Goal: Task Accomplishment & Management: Manage account settings

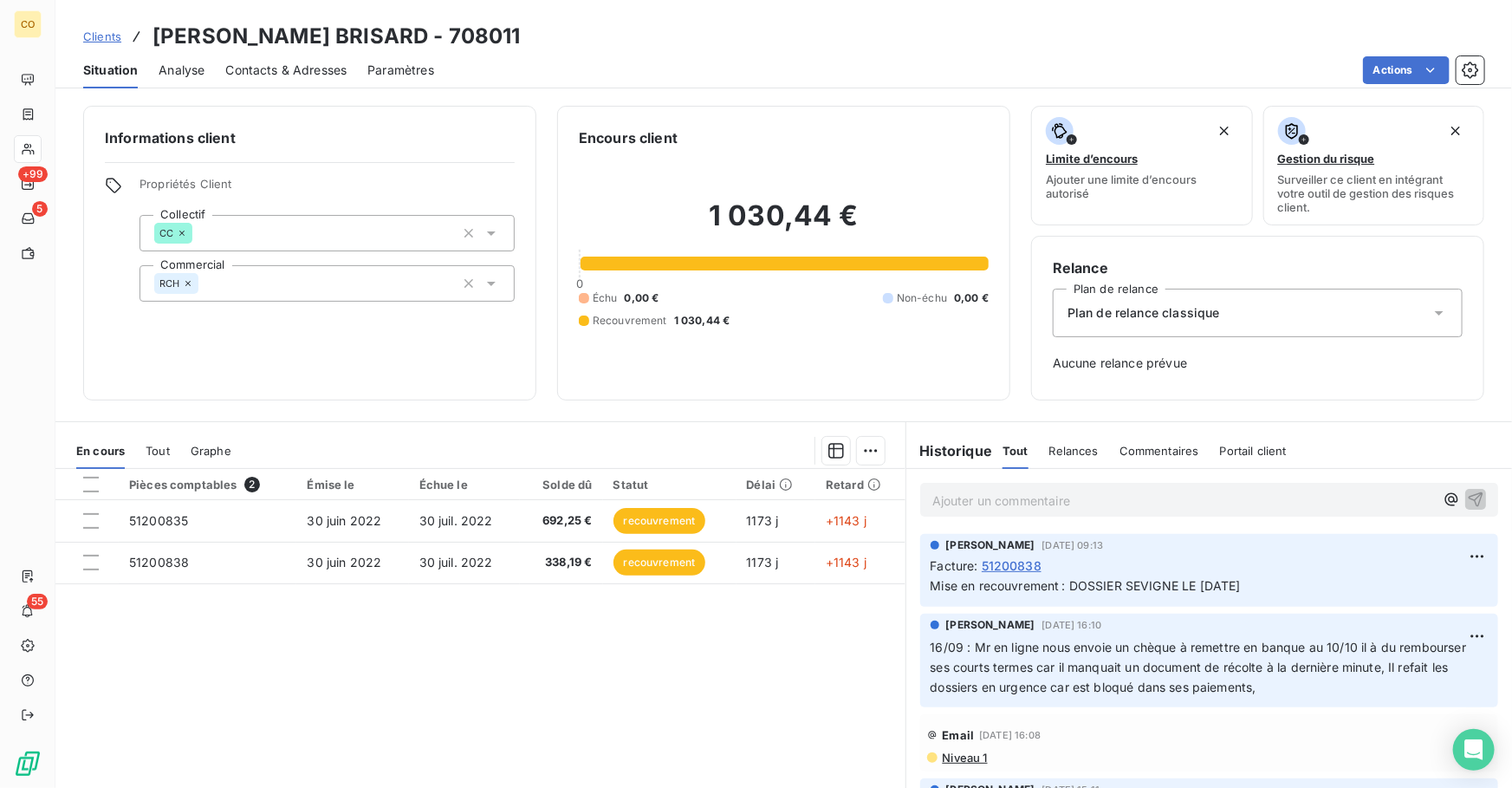
click at [96, 34] on span "Clients" at bounding box center [102, 37] width 38 height 14
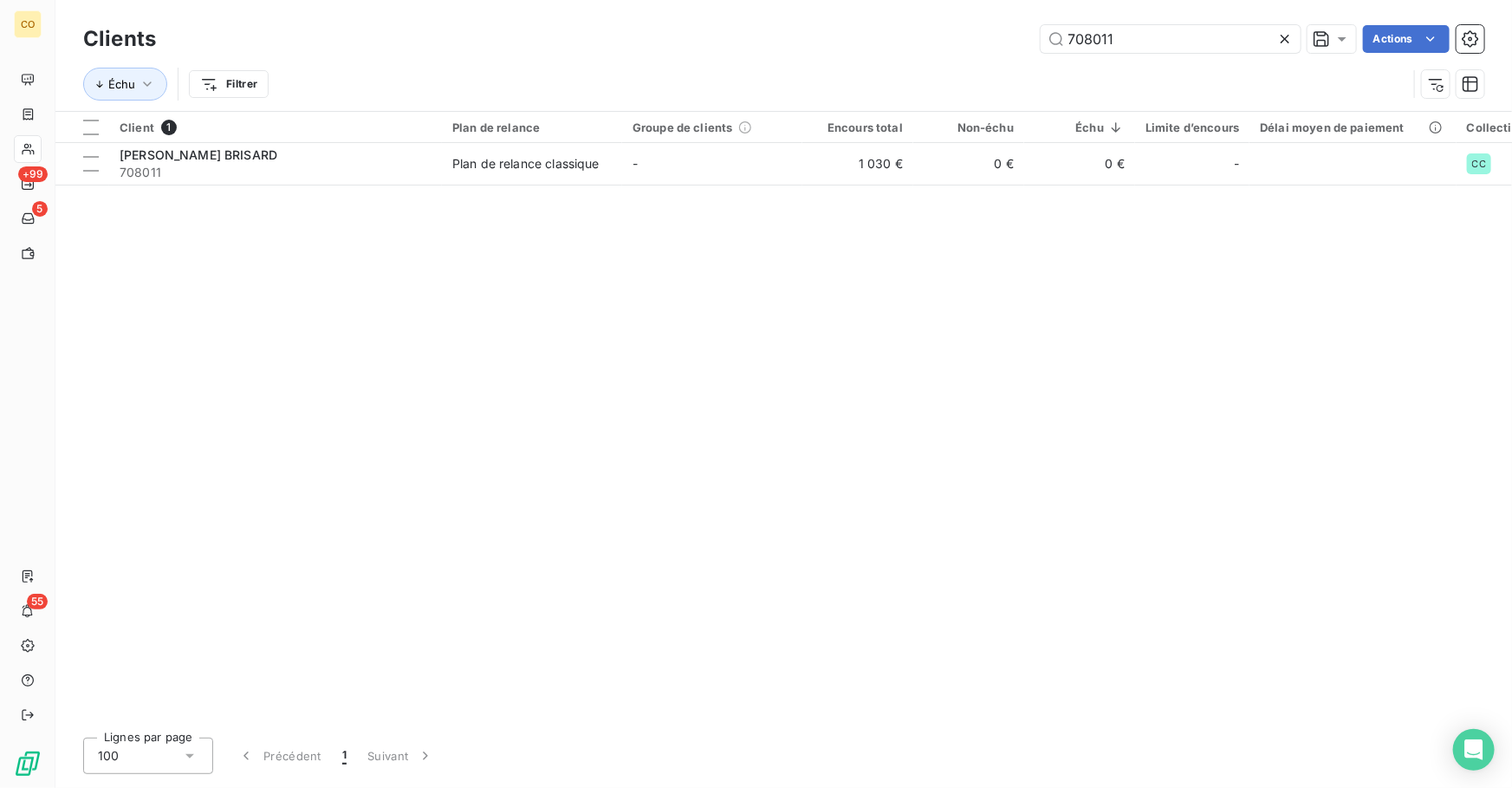
drag, startPoint x: 1144, startPoint y: 31, endPoint x: 793, endPoint y: 15, distance: 351.4
click at [794, 14] on div "Clients 708011 Actions Échu Filtrer" at bounding box center [784, 55] width 1457 height 111
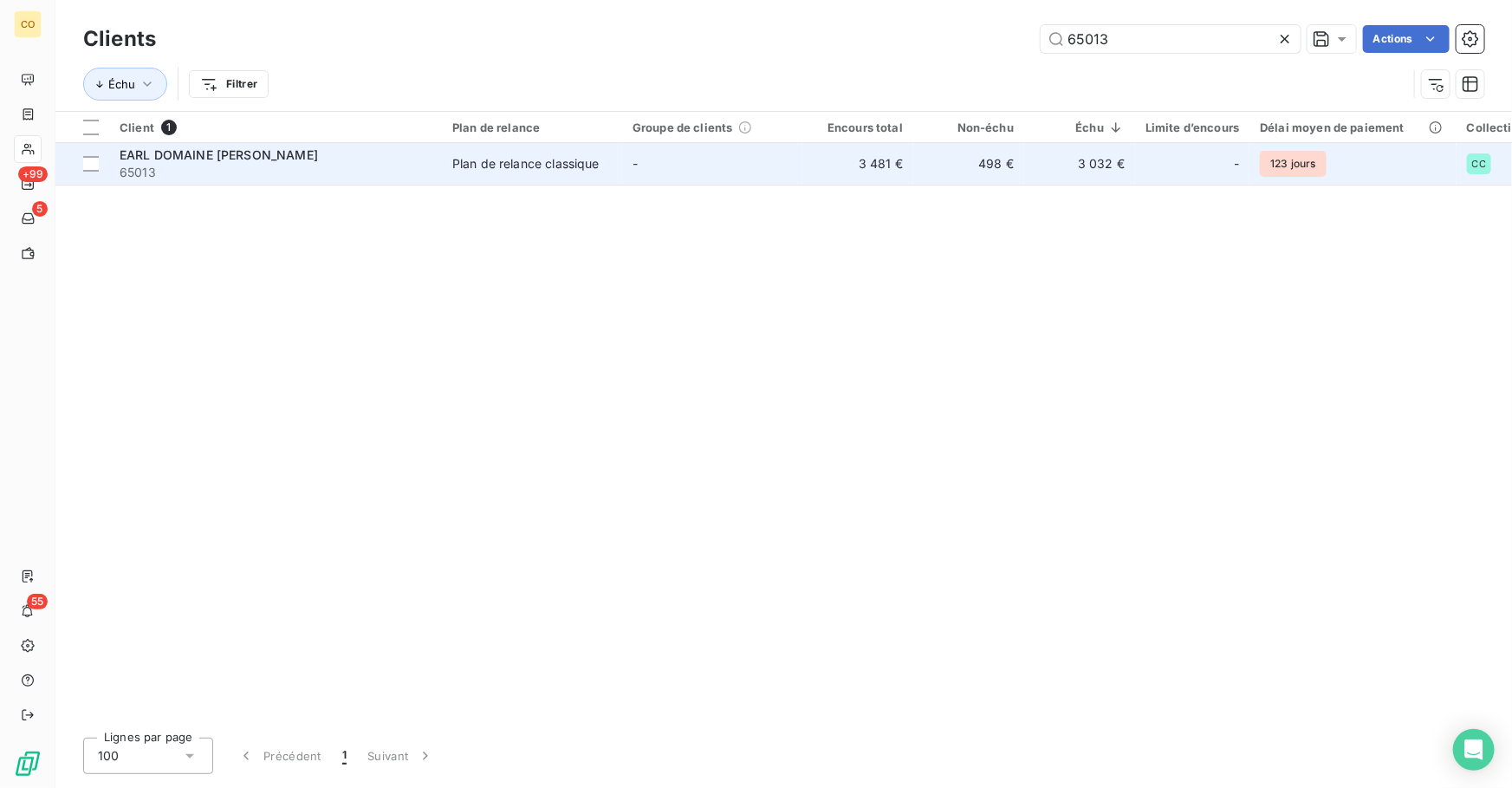
type input "65013"
click at [679, 166] on td "-" at bounding box center [712, 163] width 180 height 42
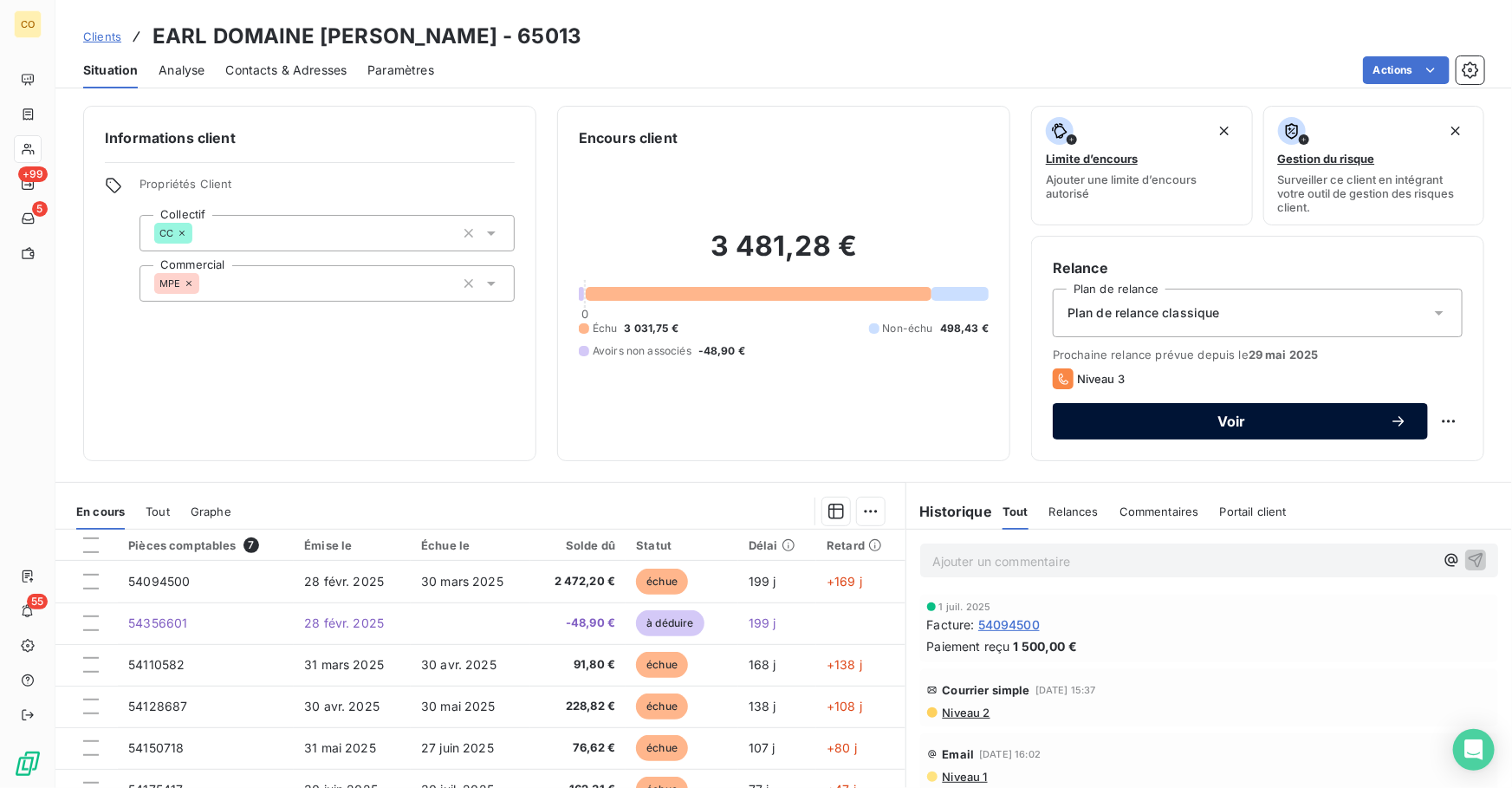
click at [1200, 423] on span "Voir" at bounding box center [1231, 422] width 316 height 14
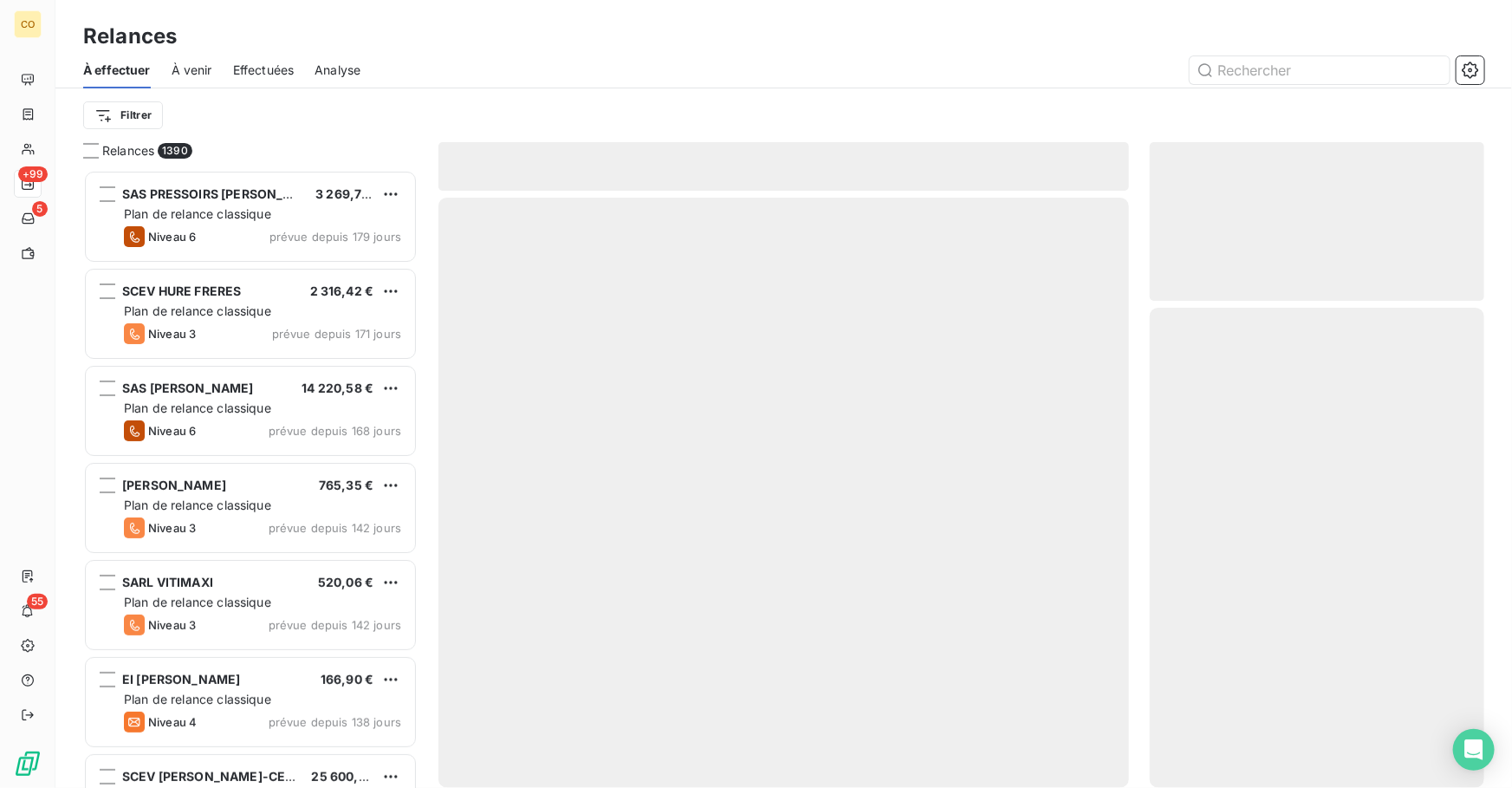
scroll to position [607, 323]
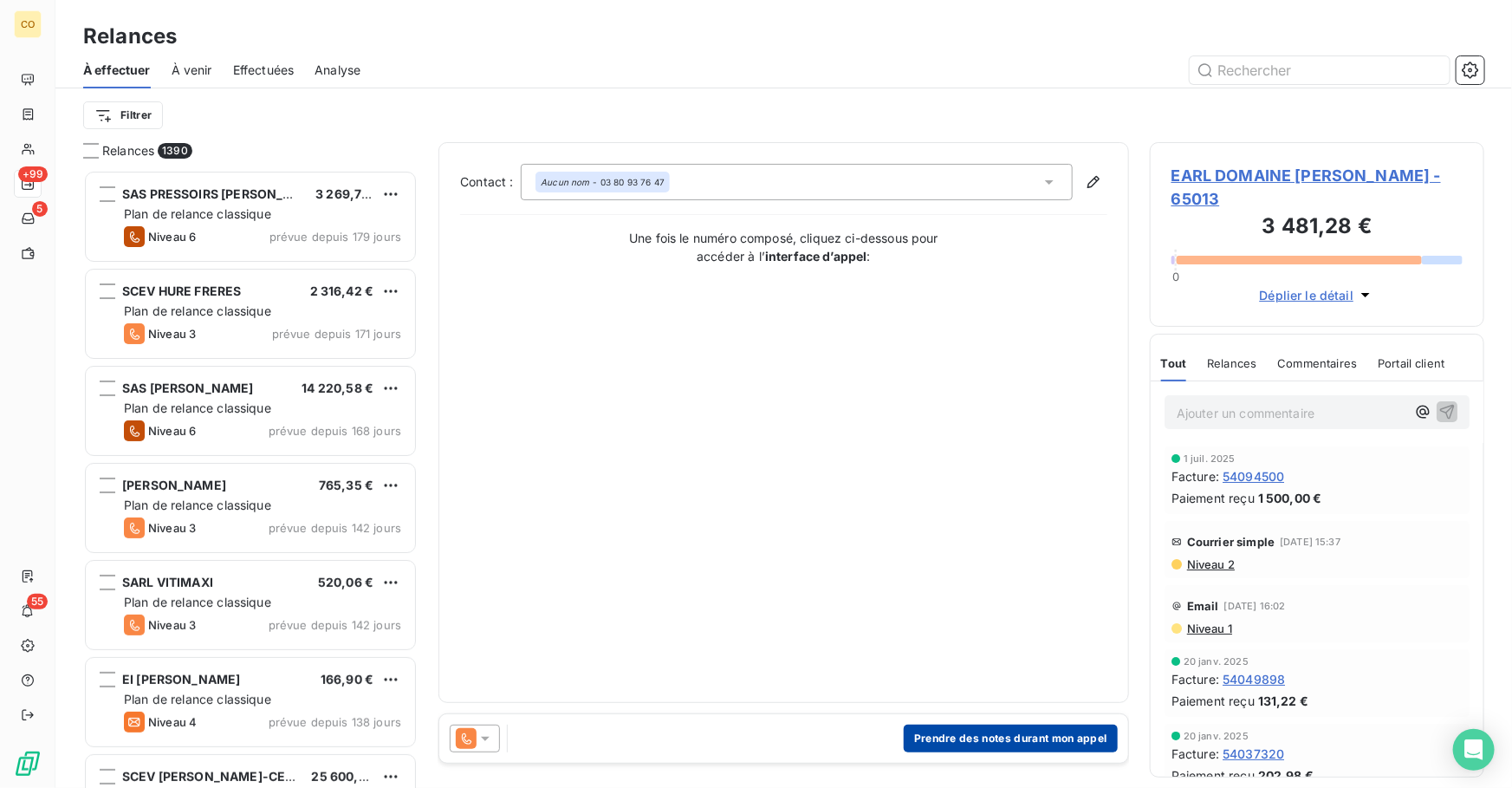
click at [957, 745] on button "Prendre des notes durant mon appel" at bounding box center [1011, 738] width 214 height 28
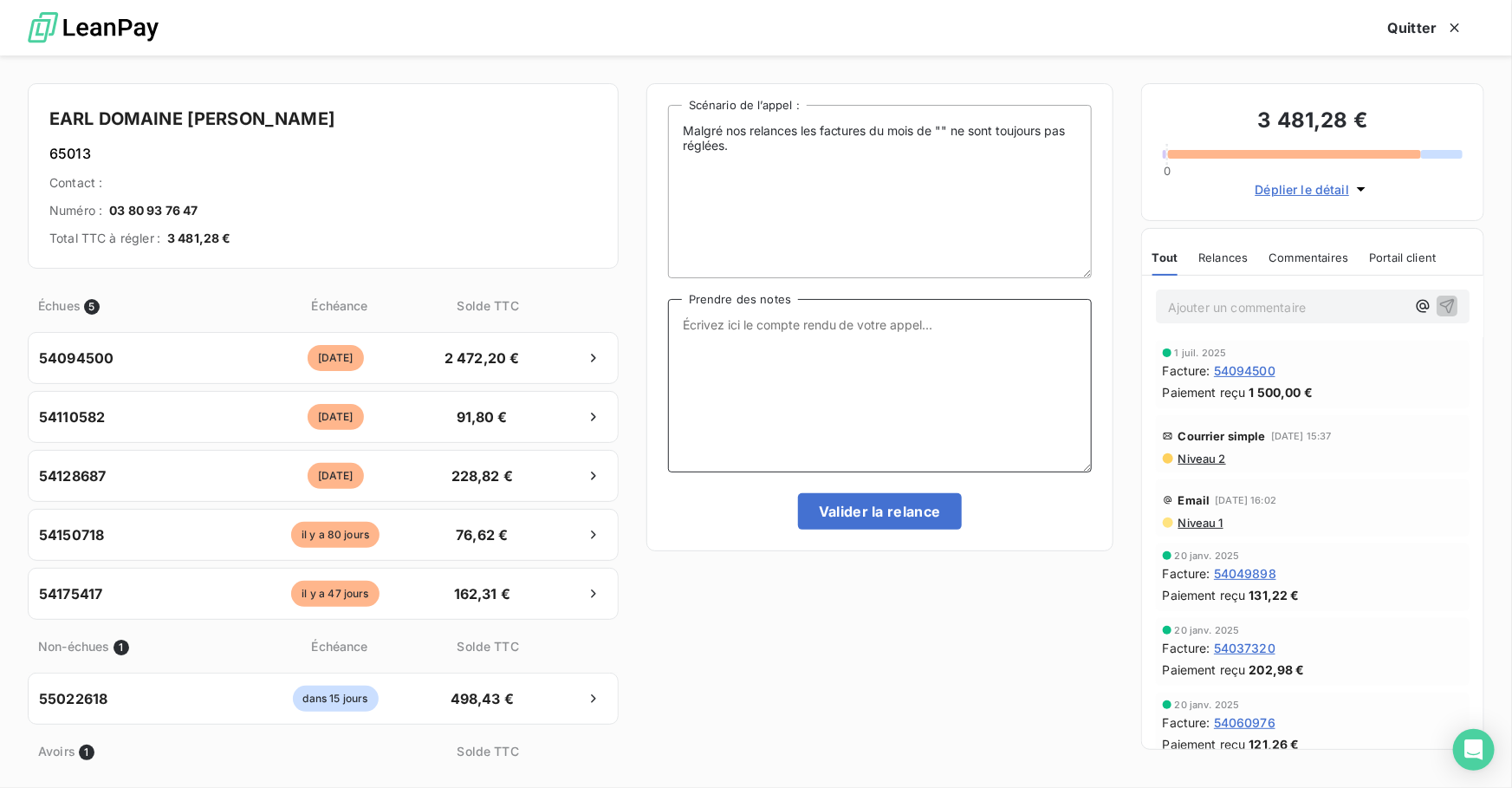
click at [814, 410] on textarea "Prendre des notes" at bounding box center [880, 385] width 423 height 173
paste textarea "Le 15/09 : Relance Tél : Mme fait le point très compliqué voit pour ech en 2 fo…"
type textarea "Le 15/09 : Relance Tél : Mme fait le point très compliqué voit pour ech en 2 fo…"
click at [891, 512] on button "Valider la relance" at bounding box center [880, 511] width 164 height 37
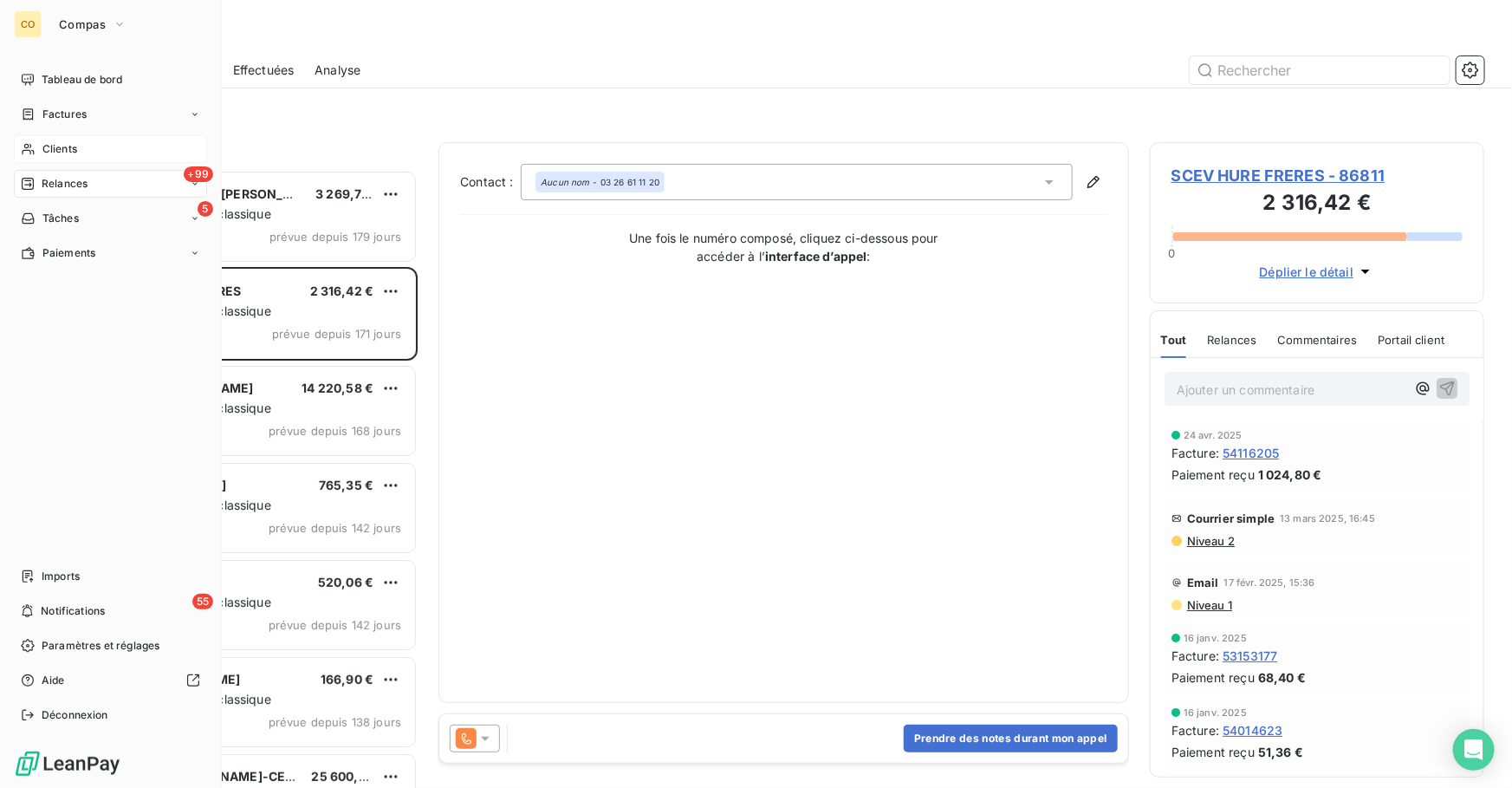
click at [69, 152] on span "Clients" at bounding box center [60, 148] width 35 height 15
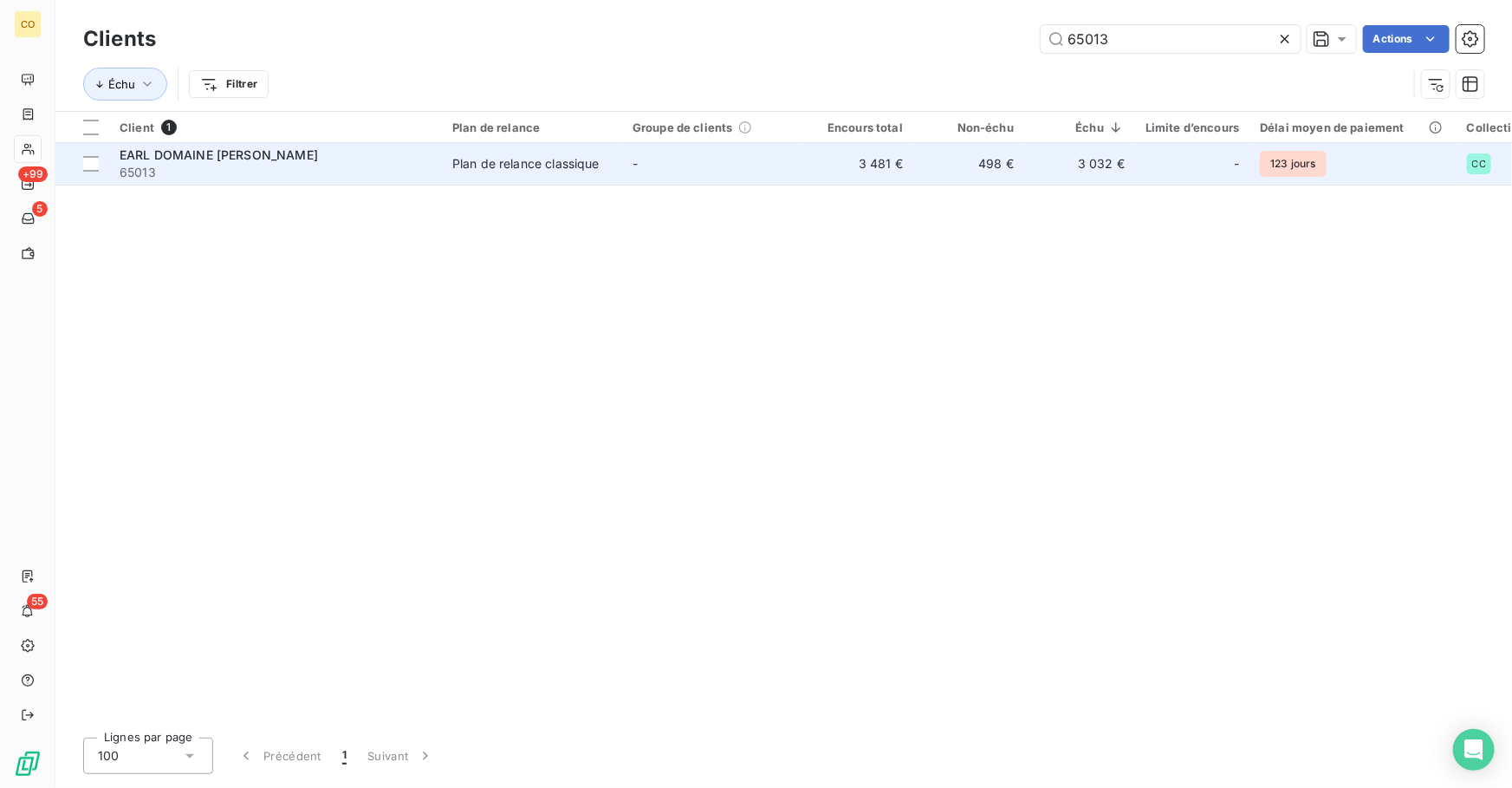
click at [286, 171] on span "65013" at bounding box center [275, 172] width 312 height 17
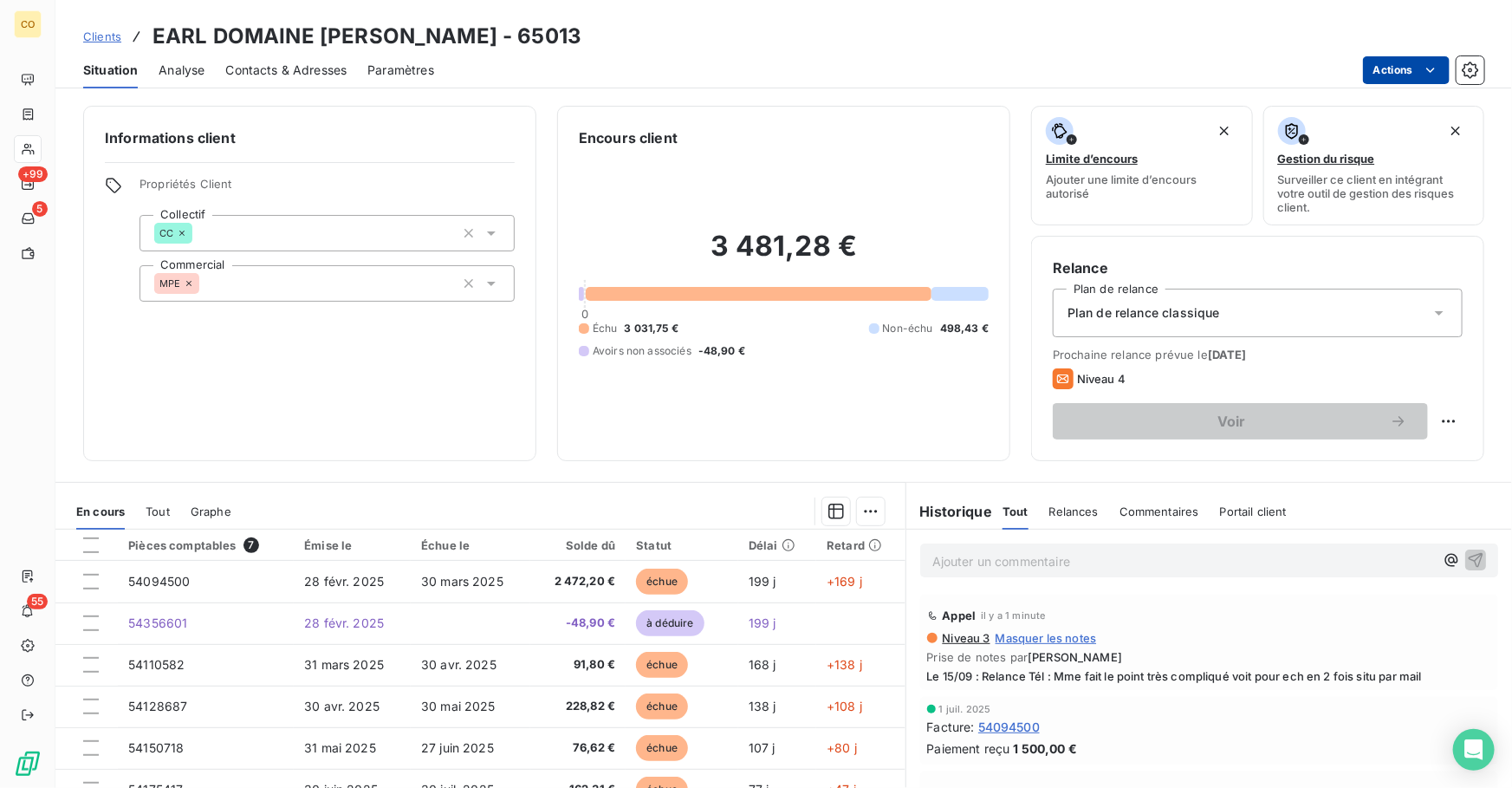
click at [1407, 70] on html "CO +99 5 55 Clients EARL DOMAINE [PERSON_NAME] - 65013 Situation Analyse Contac…" at bounding box center [756, 394] width 1512 height 788
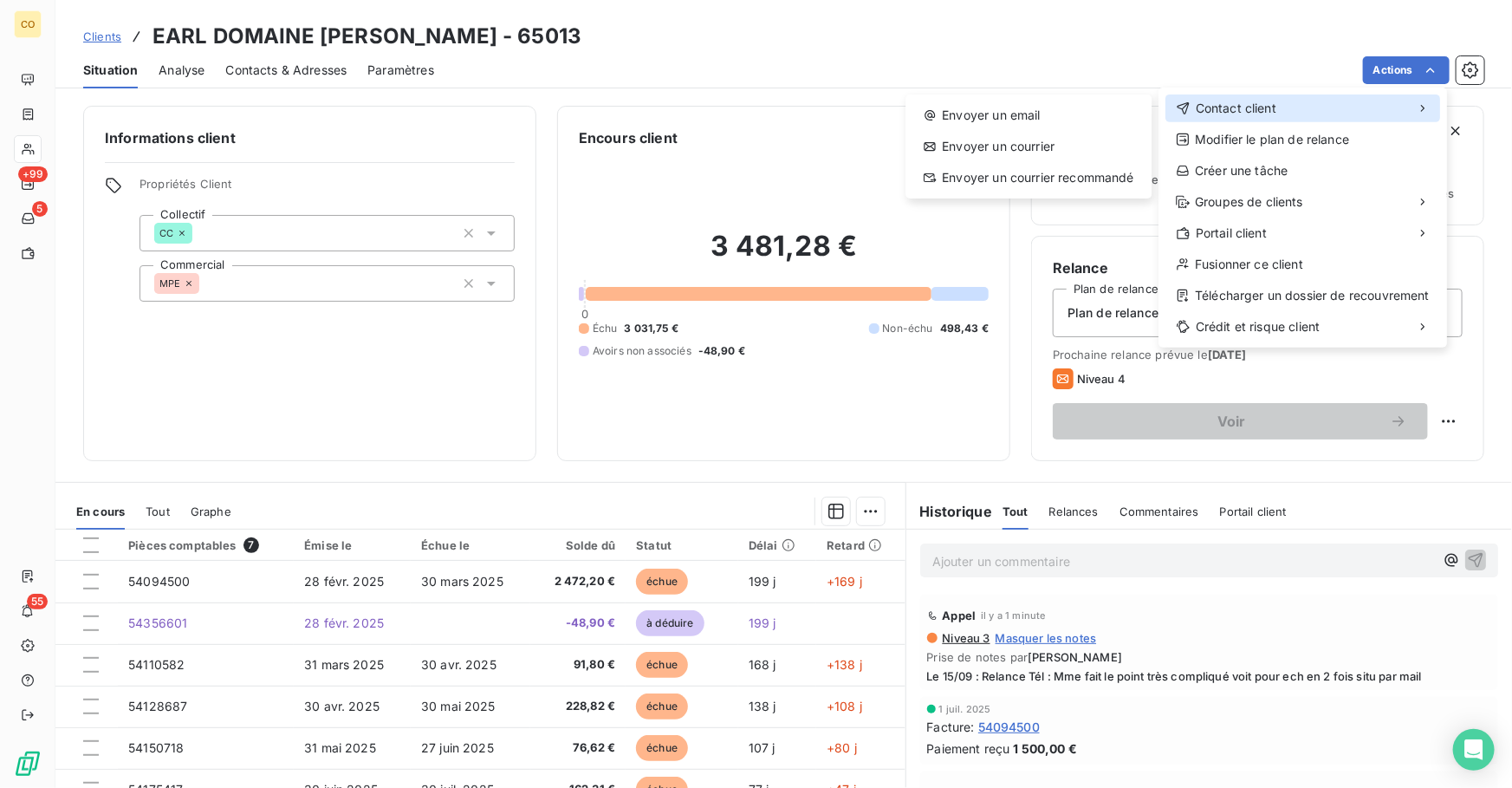
click at [1257, 112] on span "Contact client" at bounding box center [1237, 108] width 80 height 17
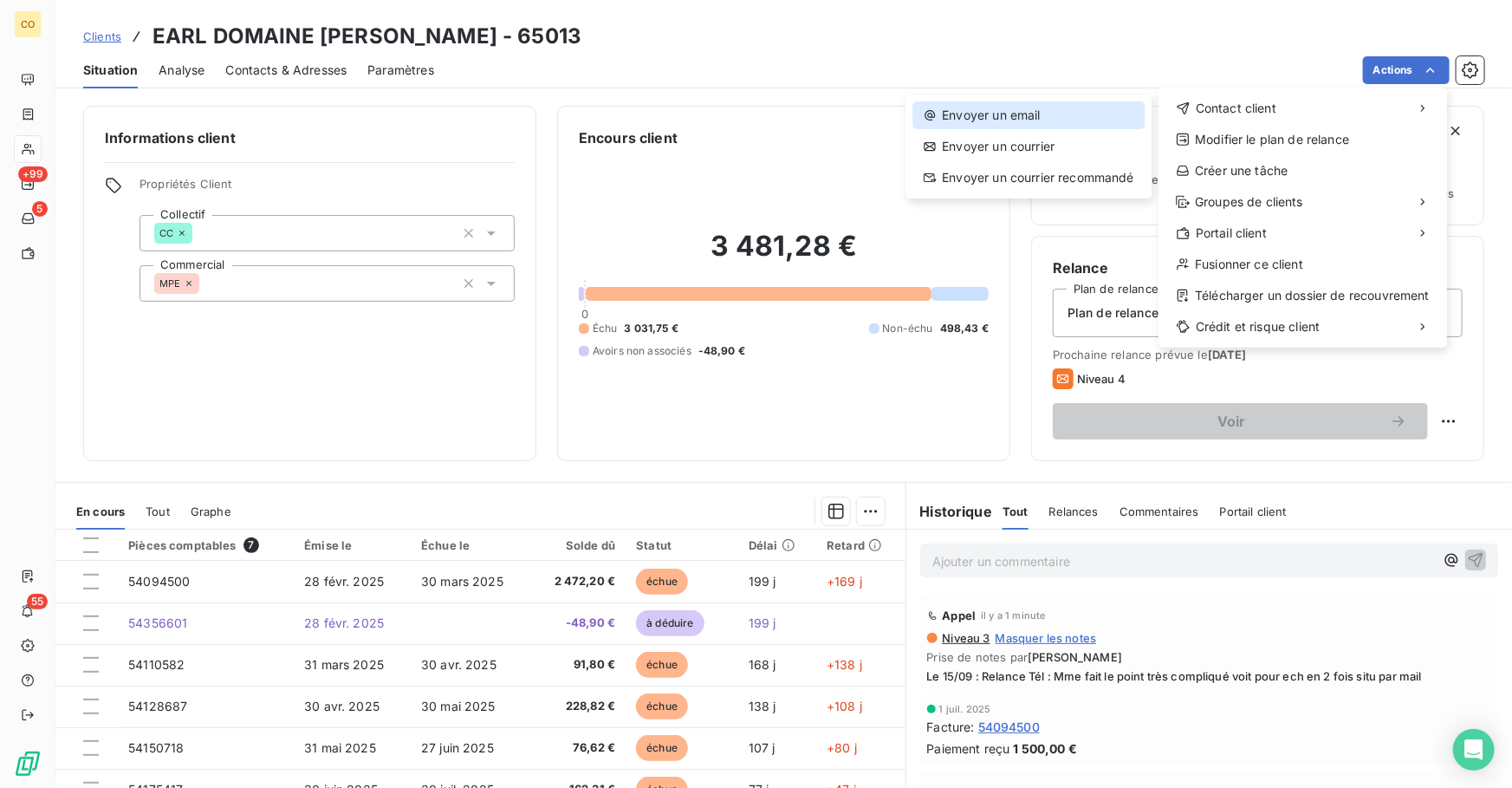
click at [1032, 112] on div "Envoyer un email" at bounding box center [1029, 115] width 233 height 28
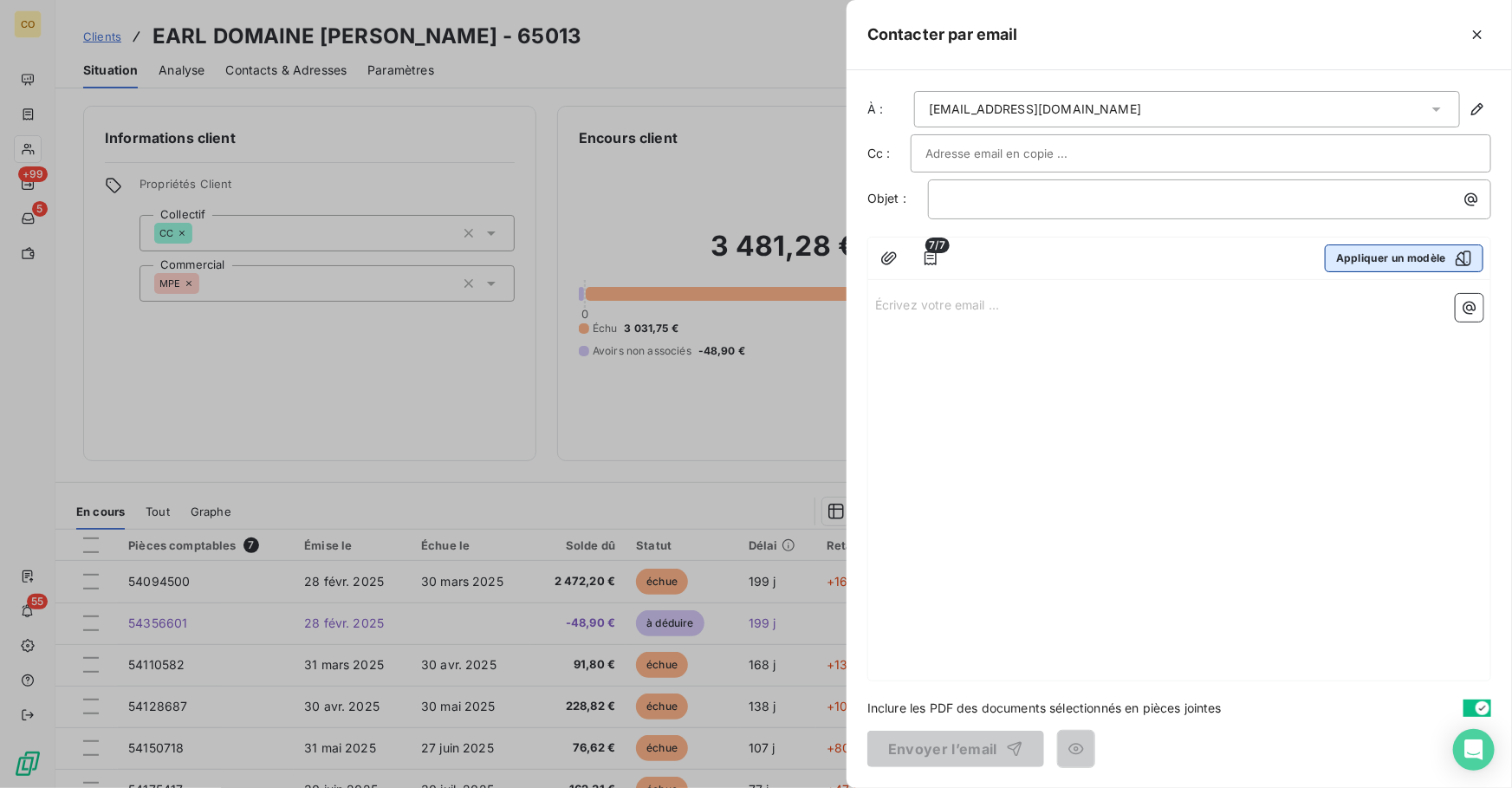
click at [1378, 263] on button "Appliquer un modèle" at bounding box center [1404, 258] width 159 height 28
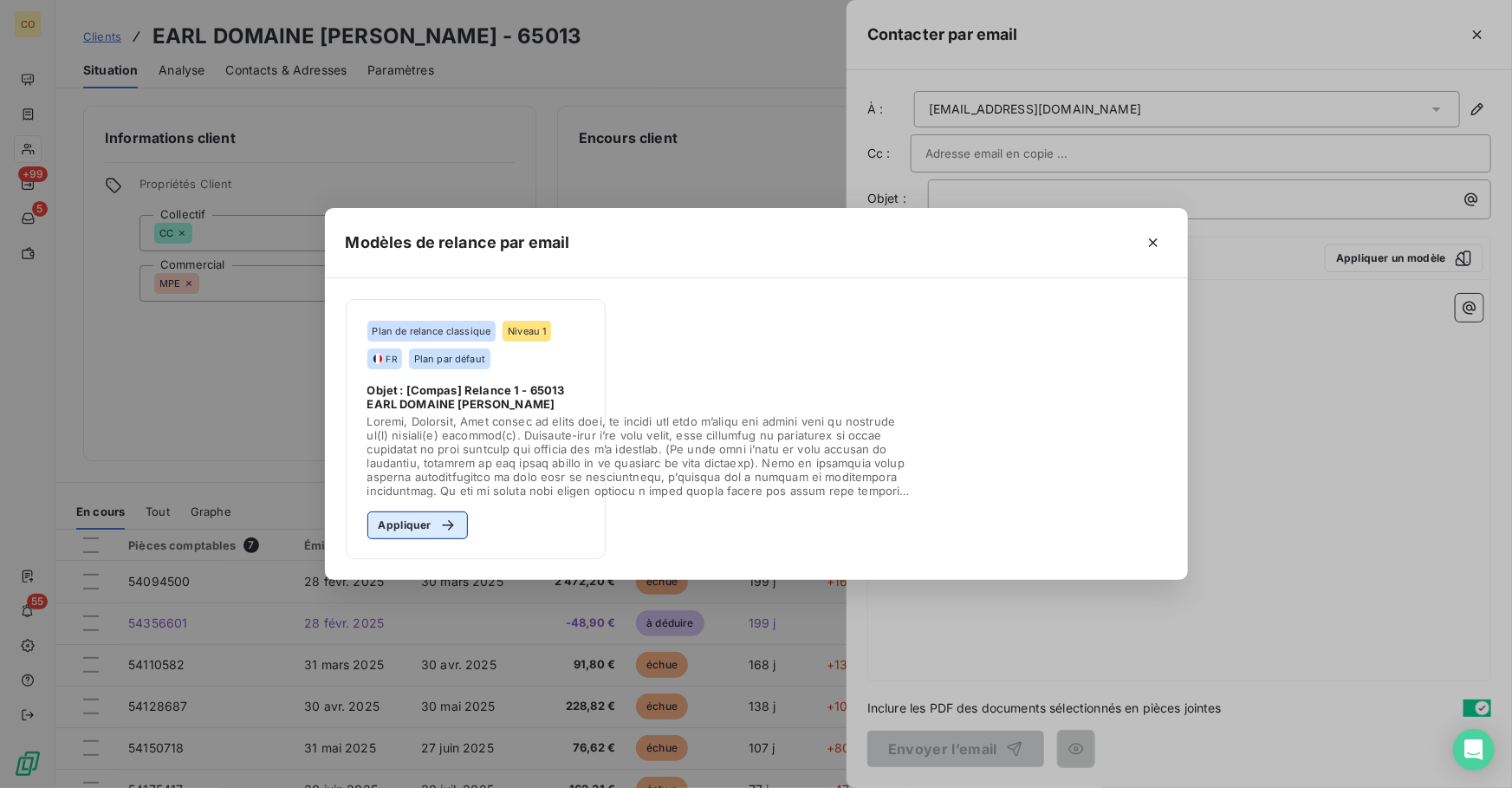
click at [406, 524] on button "Appliquer" at bounding box center [418, 525] width 102 height 28
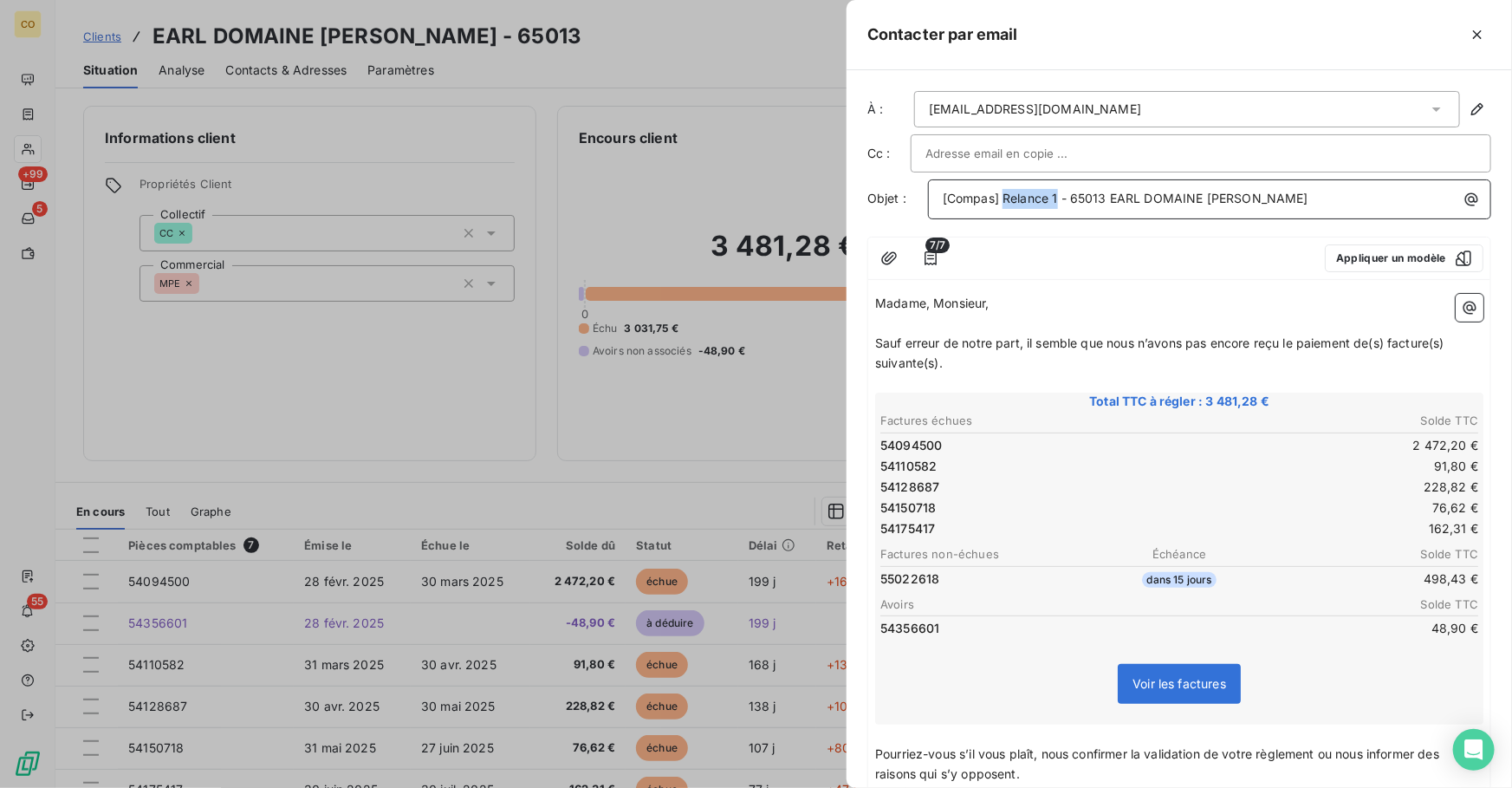
drag, startPoint x: 1057, startPoint y: 199, endPoint x: 1007, endPoint y: 203, distance: 50.2
click at [1007, 203] on span "[Compas] Relance 1 - 65013 EARL DOMAINE [PERSON_NAME]" at bounding box center [1126, 198] width 366 height 15
drag, startPoint x: 998, startPoint y: 297, endPoint x: 928, endPoint y: 311, distance: 71.4
click at [928, 311] on p "Madame, Monsieur," at bounding box center [1179, 304] width 608 height 20
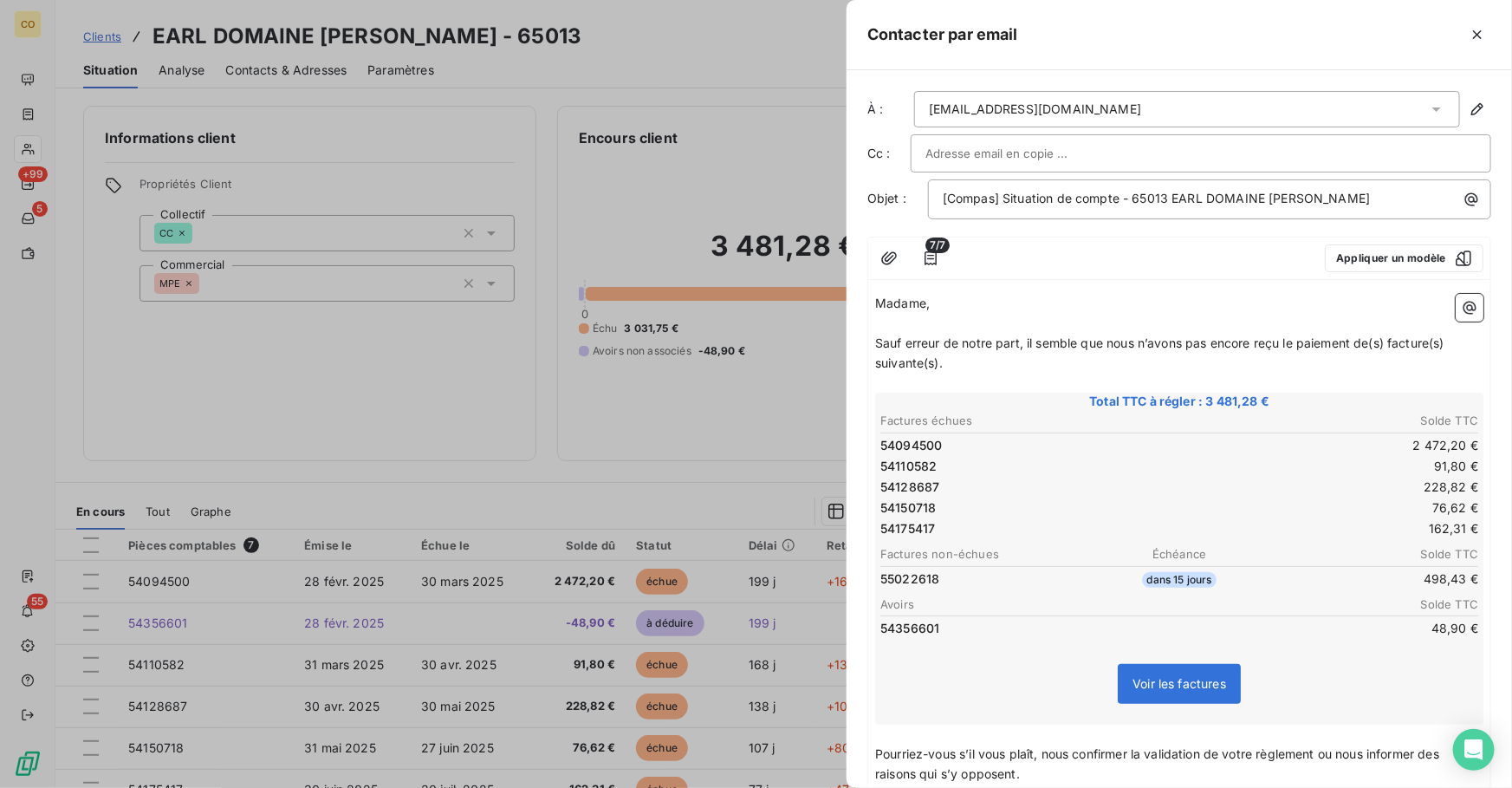
click at [880, 301] on span "Madame," at bounding box center [902, 303] width 54 height 15
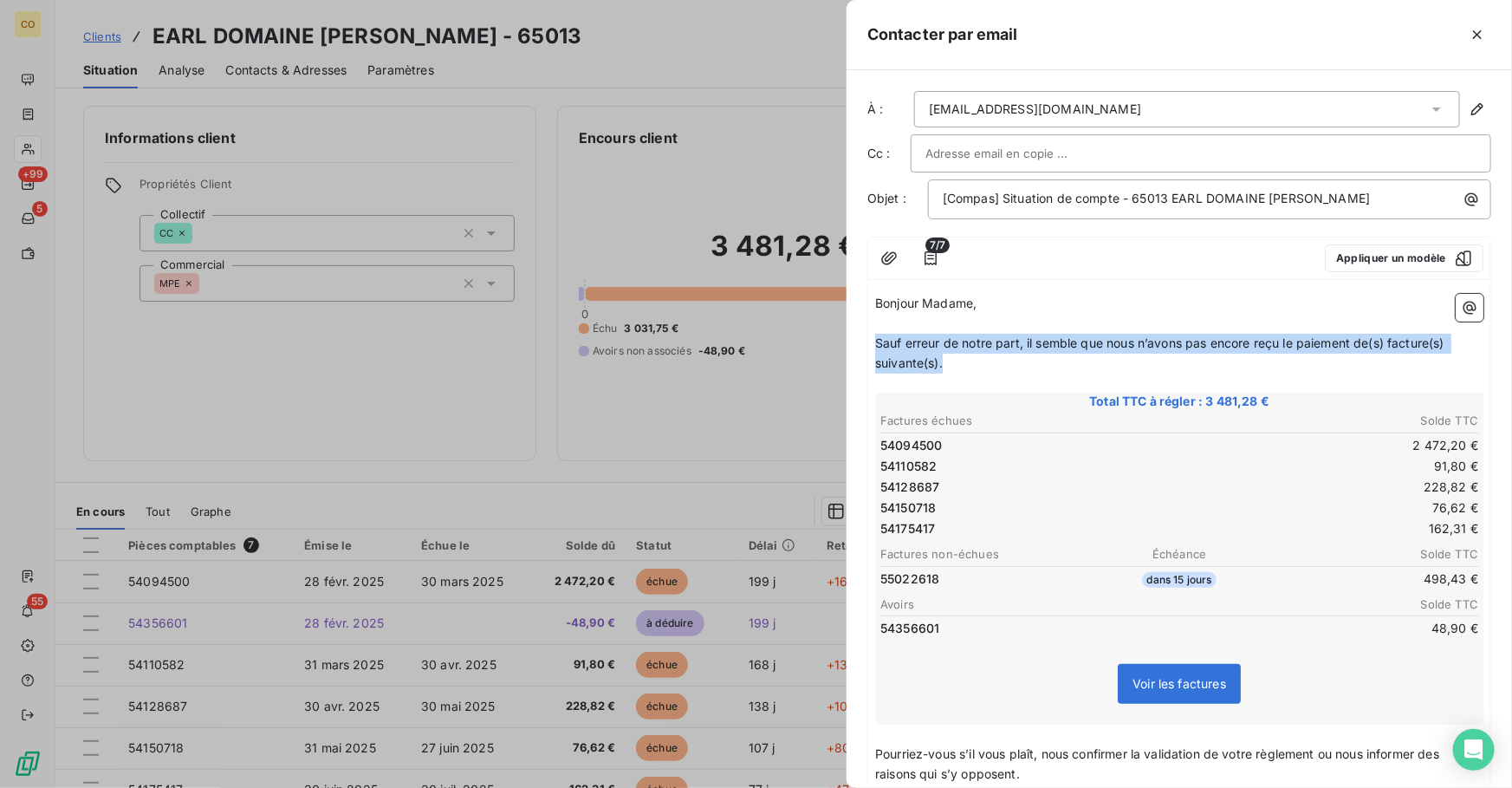
drag, startPoint x: 945, startPoint y: 360, endPoint x: 872, endPoint y: 348, distance: 74.0
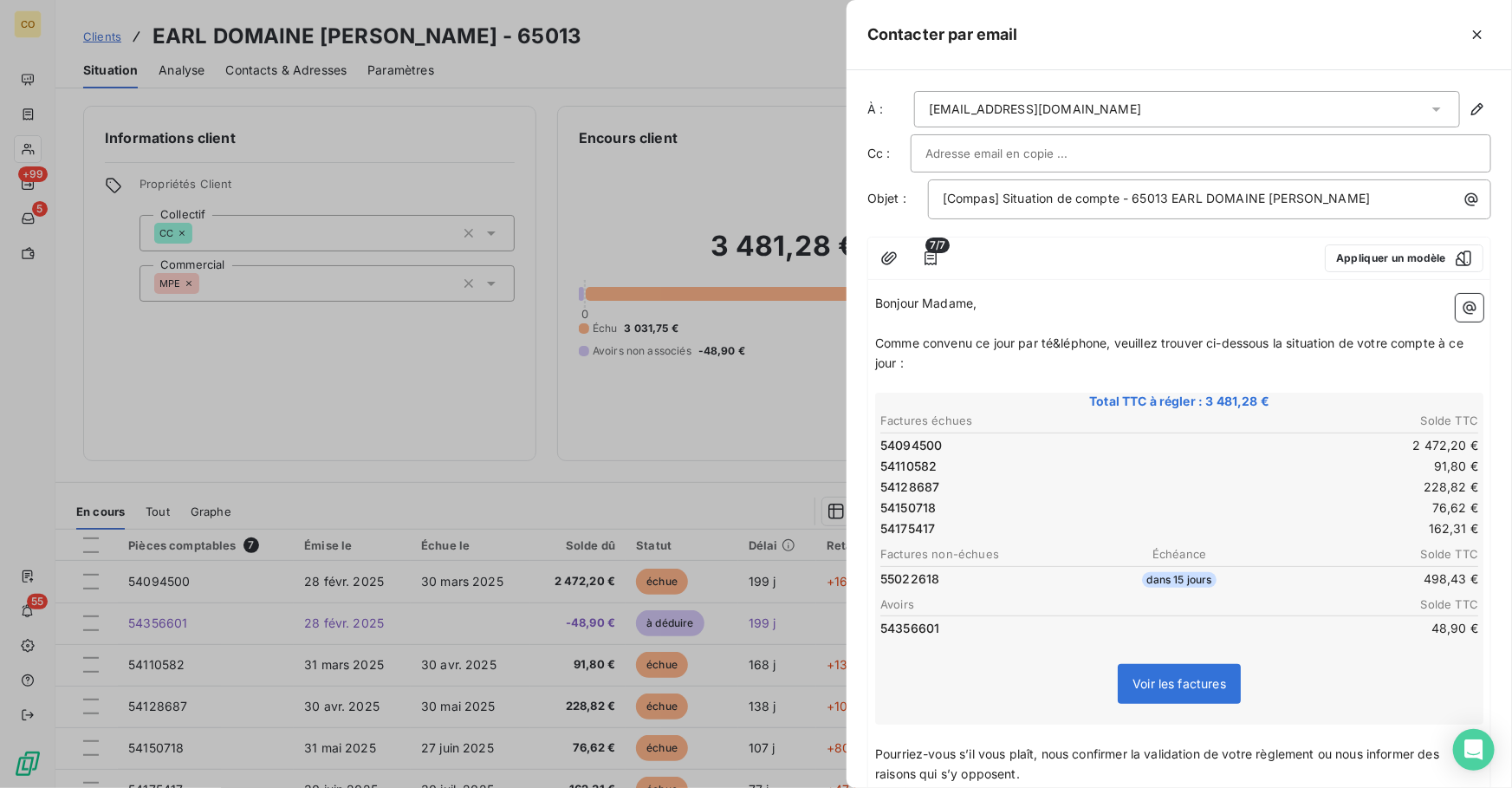
click at [1053, 345] on span "Comme convenu ce jour par té&léphone, veuillez trouver ci-dessous la situation …" at bounding box center [1171, 352] width 592 height 35
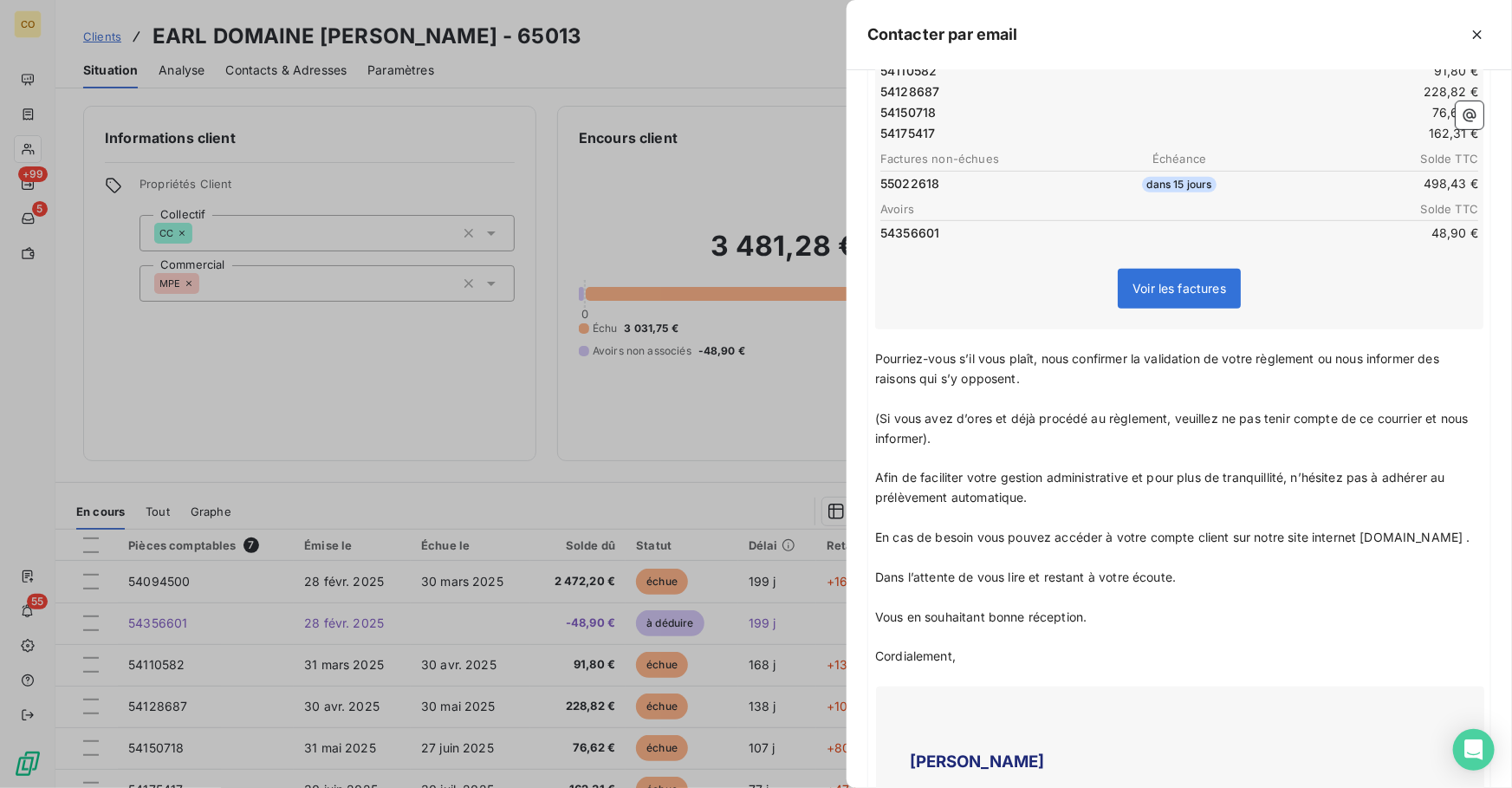
scroll to position [417, 0]
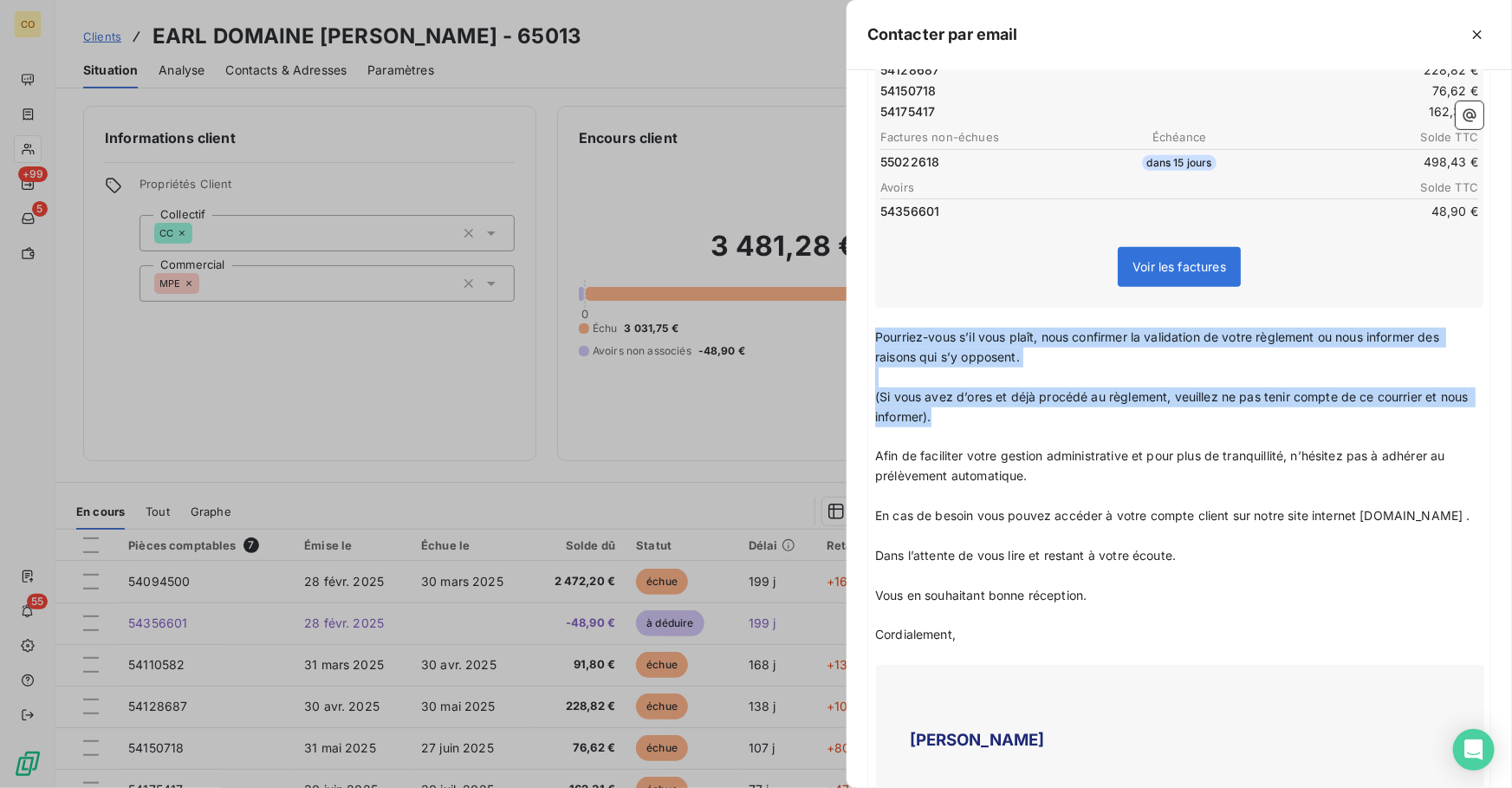
drag, startPoint x: 877, startPoint y: 332, endPoint x: 1051, endPoint y: 419, distance: 194.5
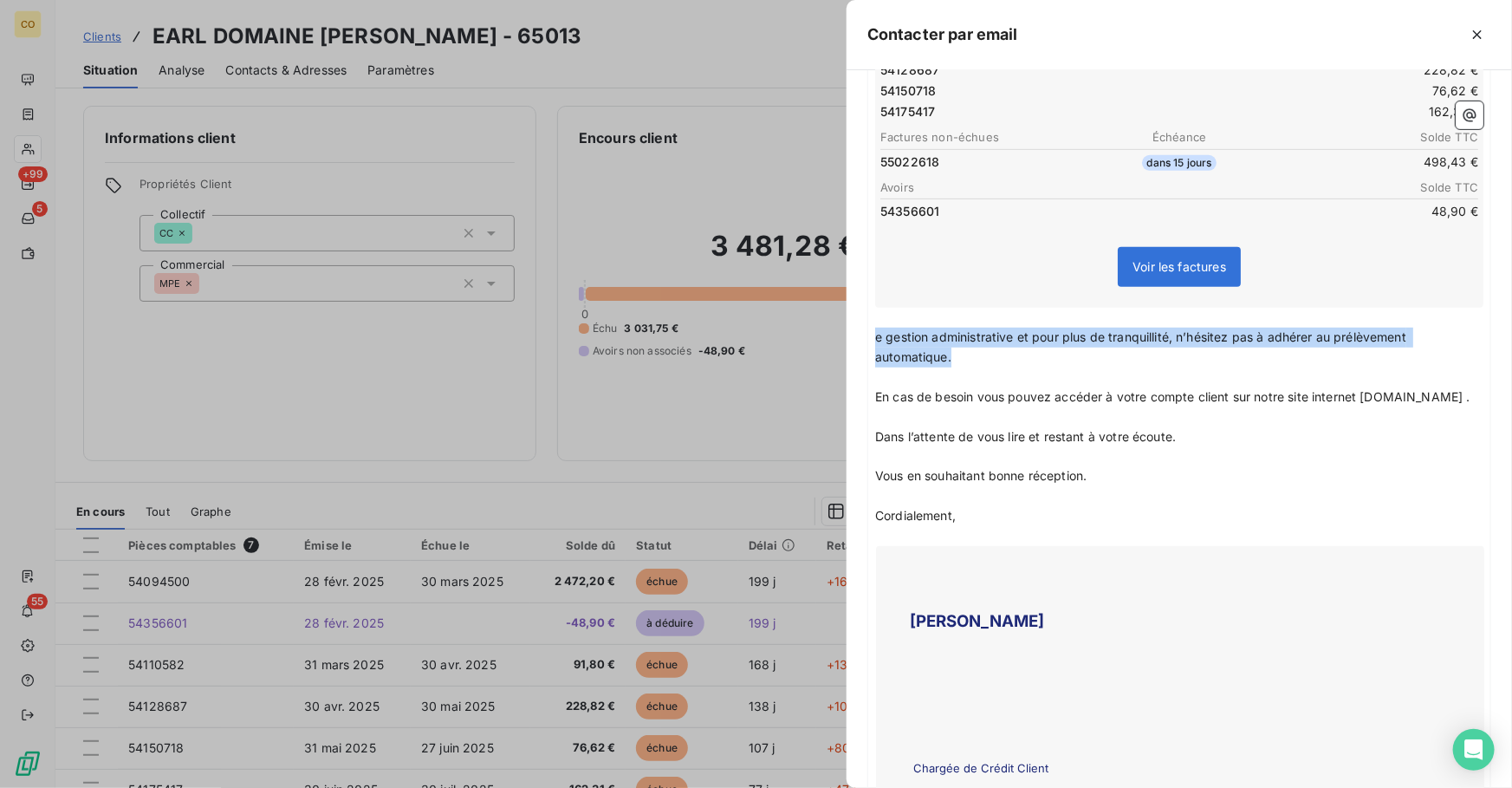
drag, startPoint x: 997, startPoint y: 349, endPoint x: 855, endPoint y: 334, distance: 142.8
click at [855, 334] on div "À : [EMAIL_ADDRESS][DOMAIN_NAME] Cc : Objet : [Compas] Situation de compte - 65…" at bounding box center [1179, 429] width 666 height 718
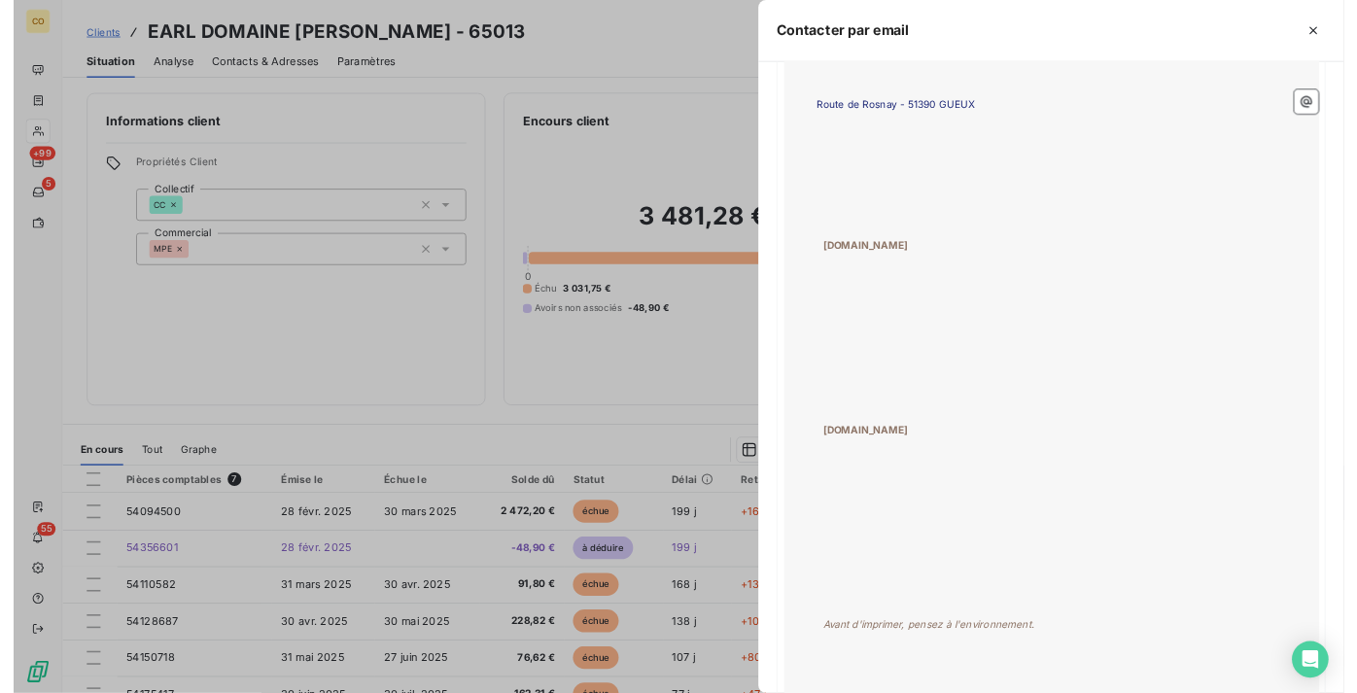
scroll to position [1770, 0]
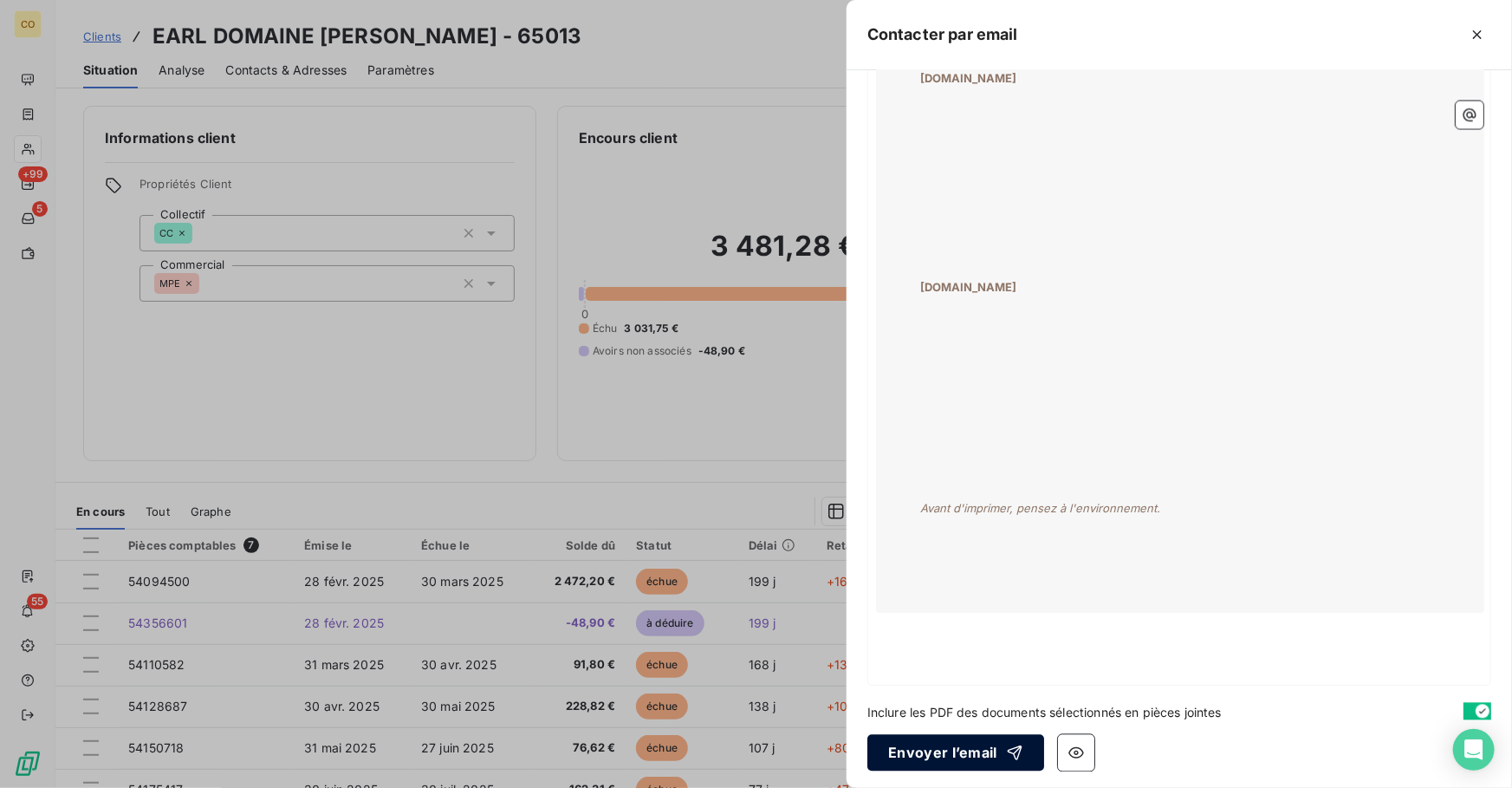
click at [928, 746] on button "Envoyer l’email" at bounding box center [956, 752] width 177 height 37
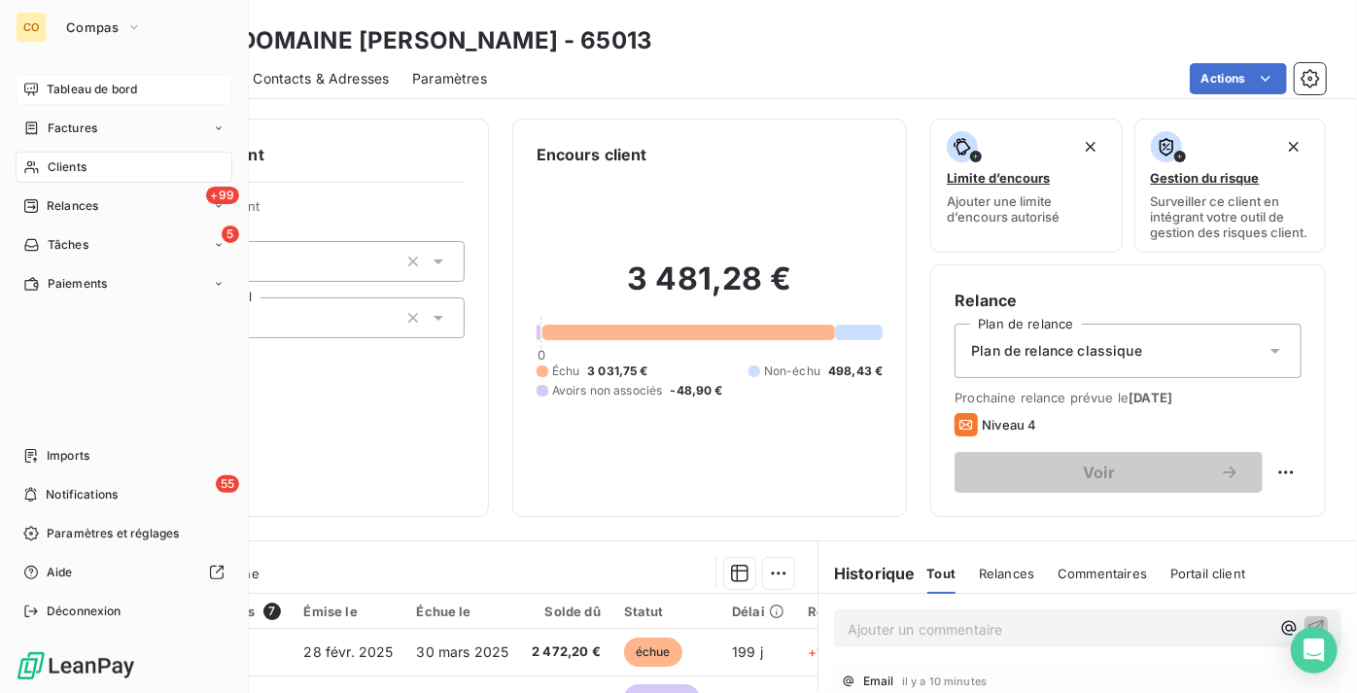
click at [38, 83] on icon at bounding box center [31, 90] width 16 height 16
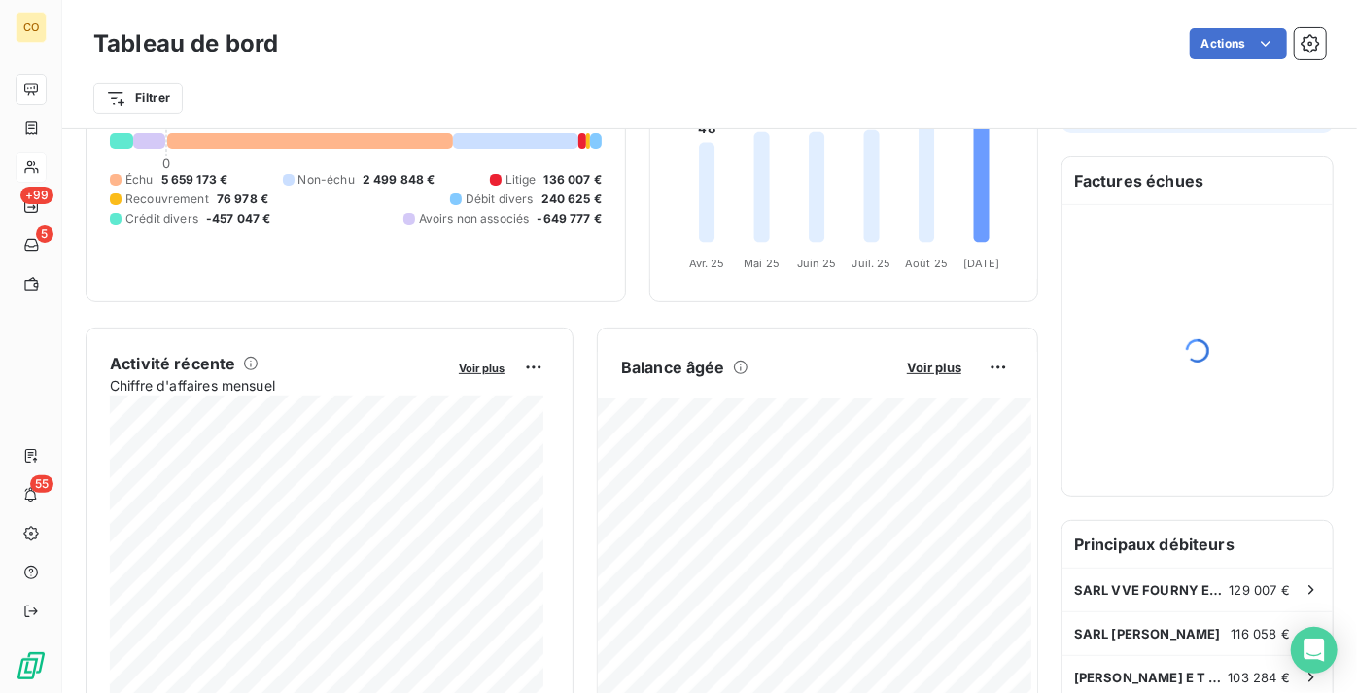
scroll to position [190, 0]
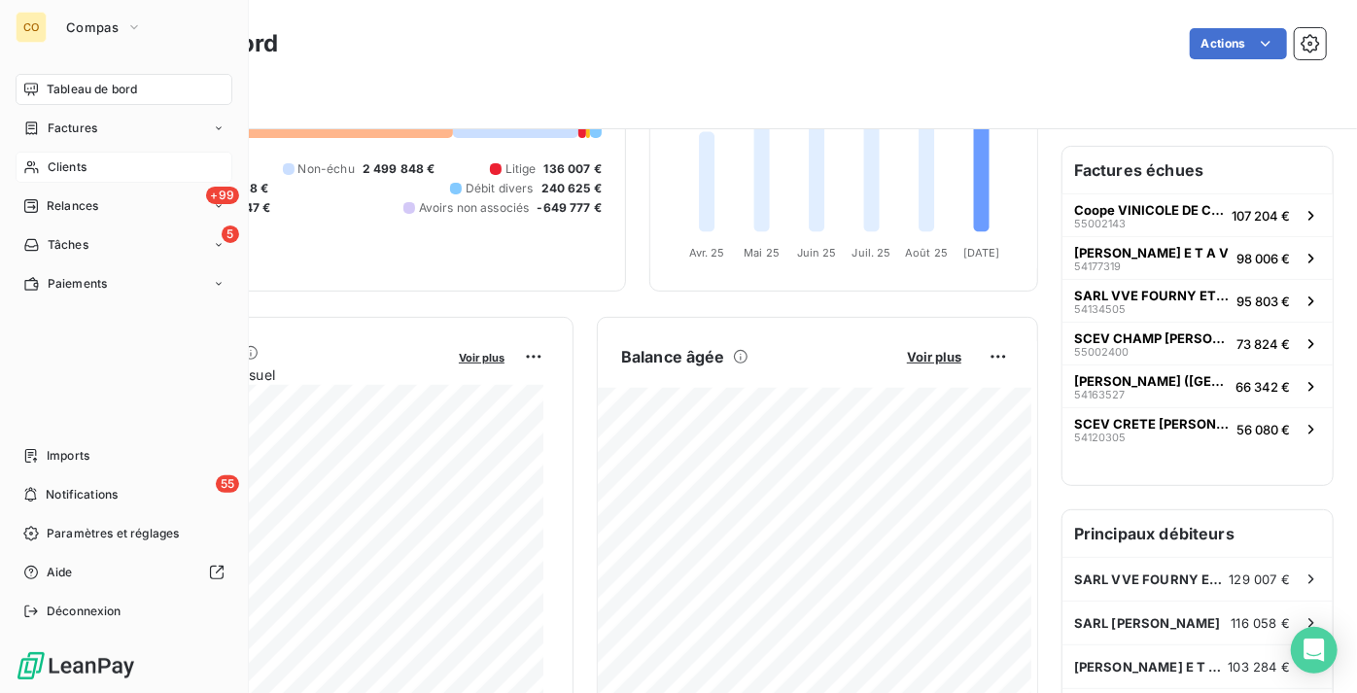
click at [52, 179] on div "Clients" at bounding box center [124, 167] width 217 height 31
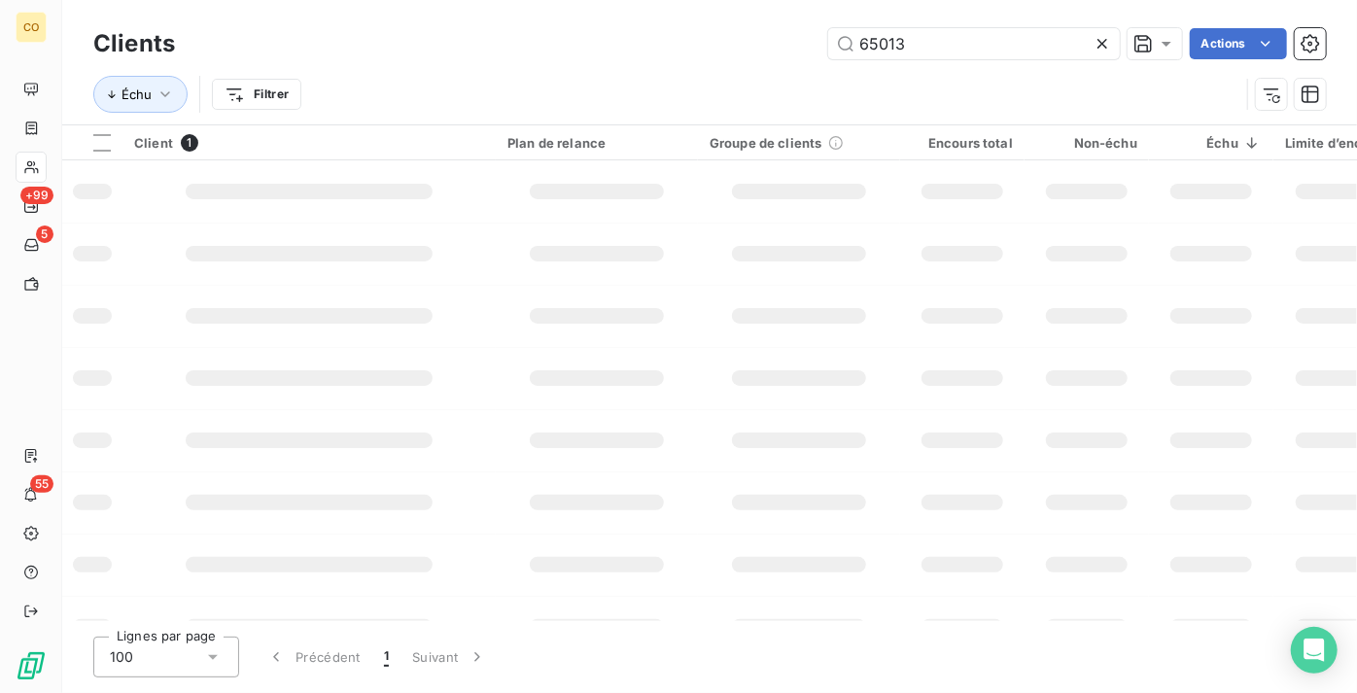
drag, startPoint x: 972, startPoint y: 40, endPoint x: 541, endPoint y: 56, distance: 431.0
click at [541, 56] on div "65013 Actions" at bounding box center [762, 43] width 1128 height 31
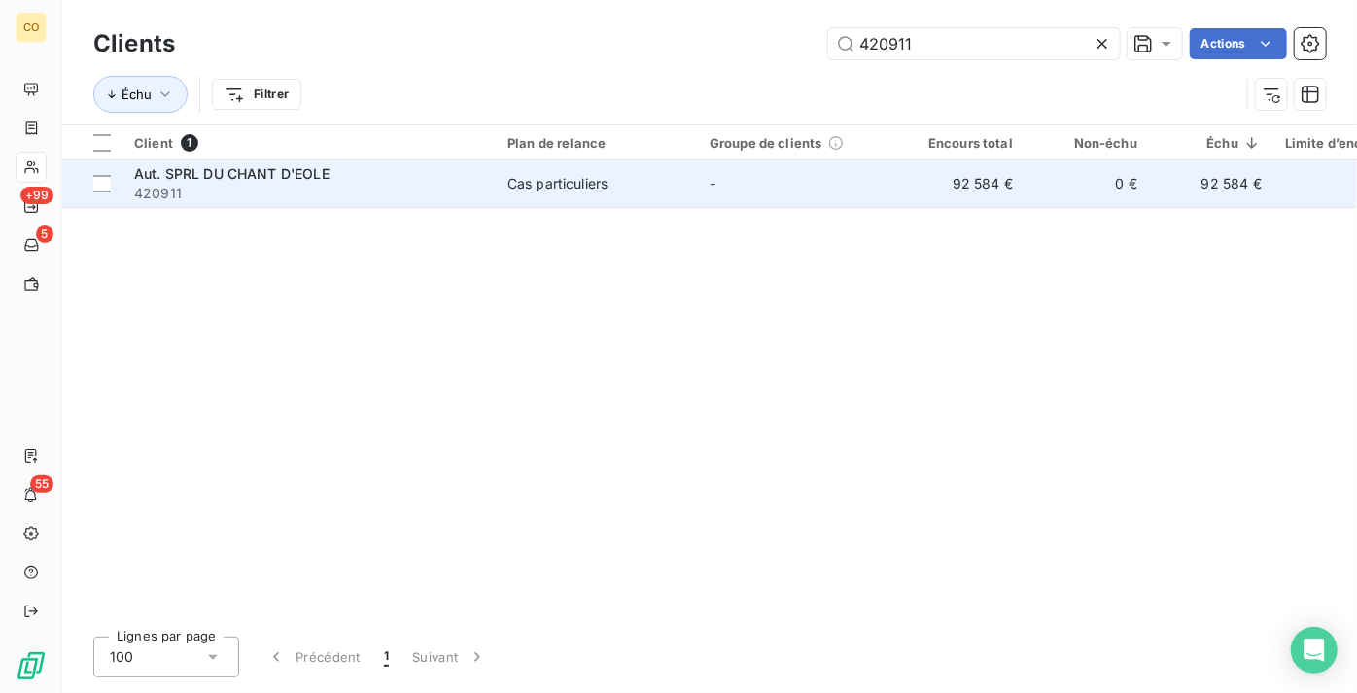
type input "420911"
click at [507, 194] on td "Cas particuliers" at bounding box center [597, 183] width 202 height 47
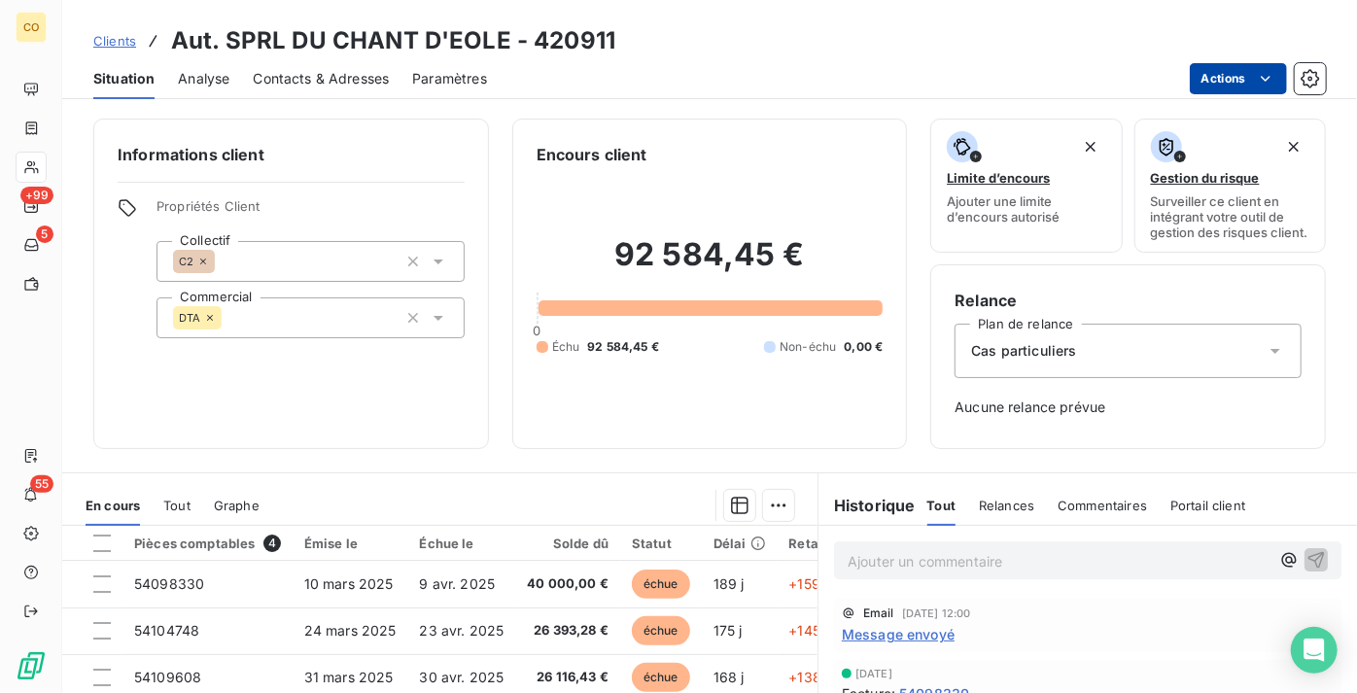
click at [1215, 87] on html "CO +99 5 55 Clients Aut. SPRL DU CHANT D'EOLE - 420911 Situation Analyse Contac…" at bounding box center [678, 346] width 1357 height 693
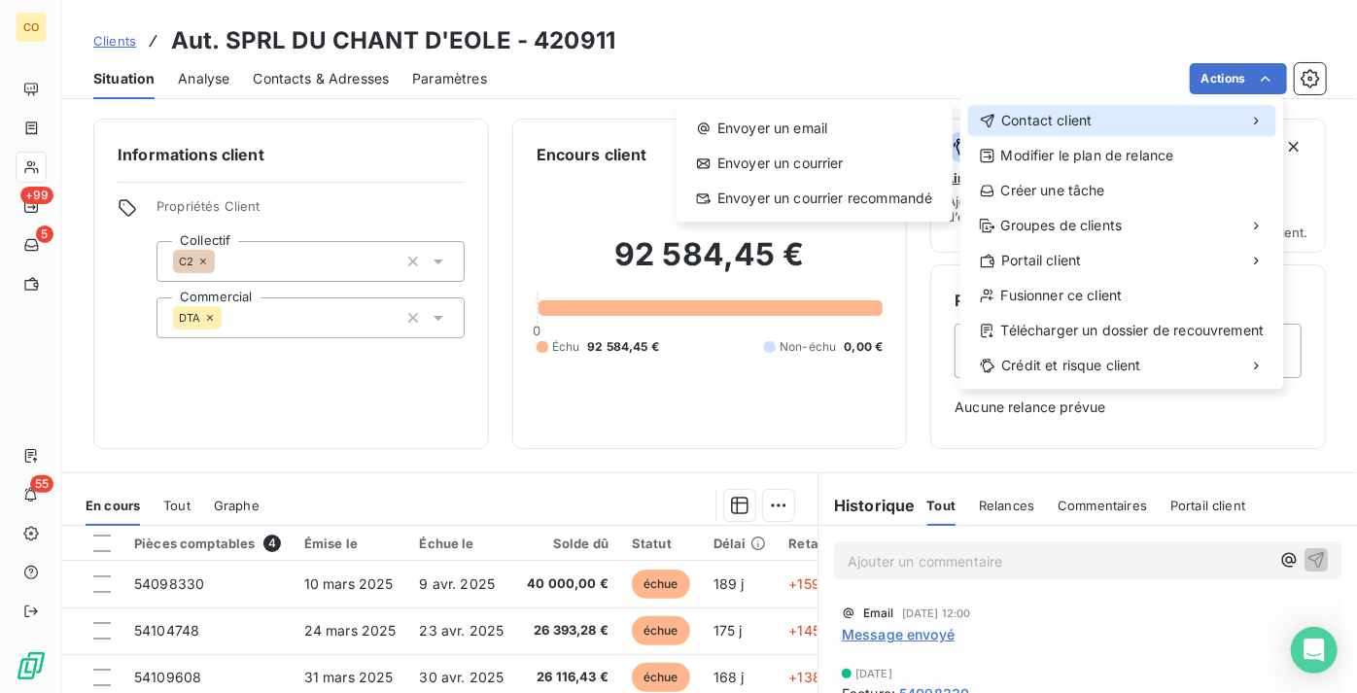
click at [1150, 124] on div "Contact client" at bounding box center [1122, 120] width 308 height 31
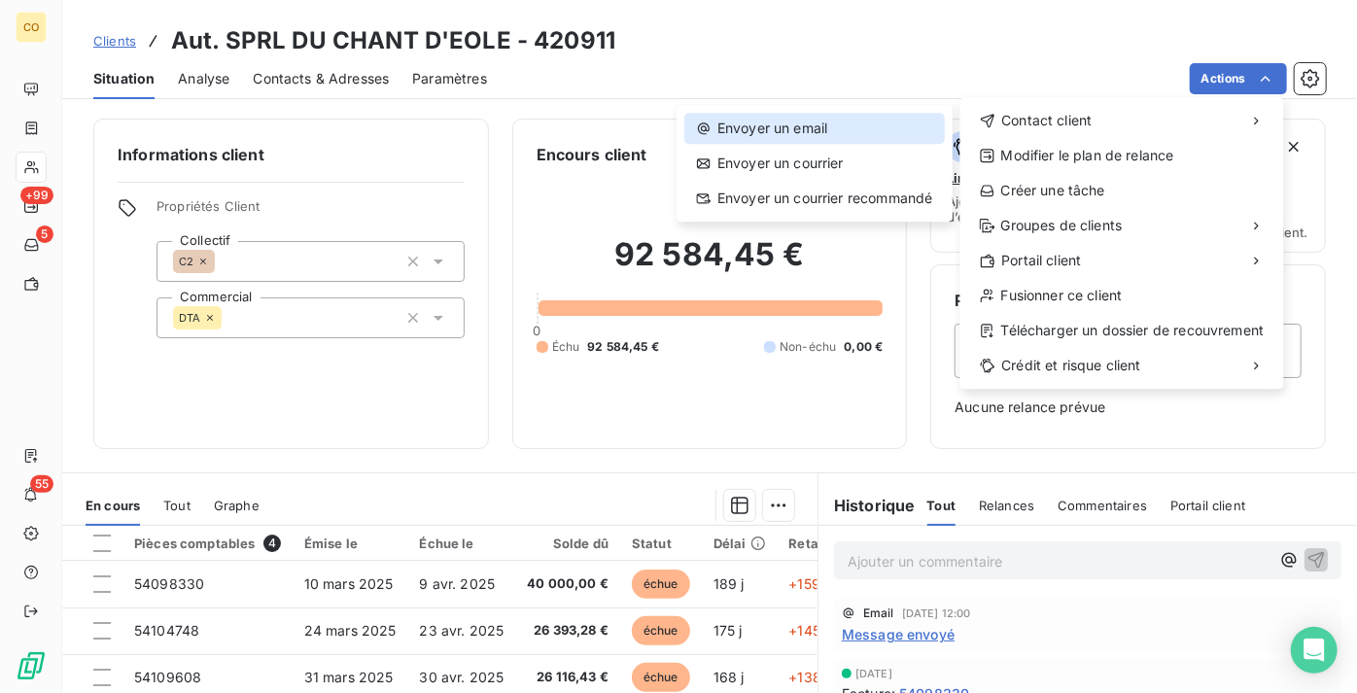
click at [863, 128] on div "Envoyer un email" at bounding box center [814, 128] width 261 height 31
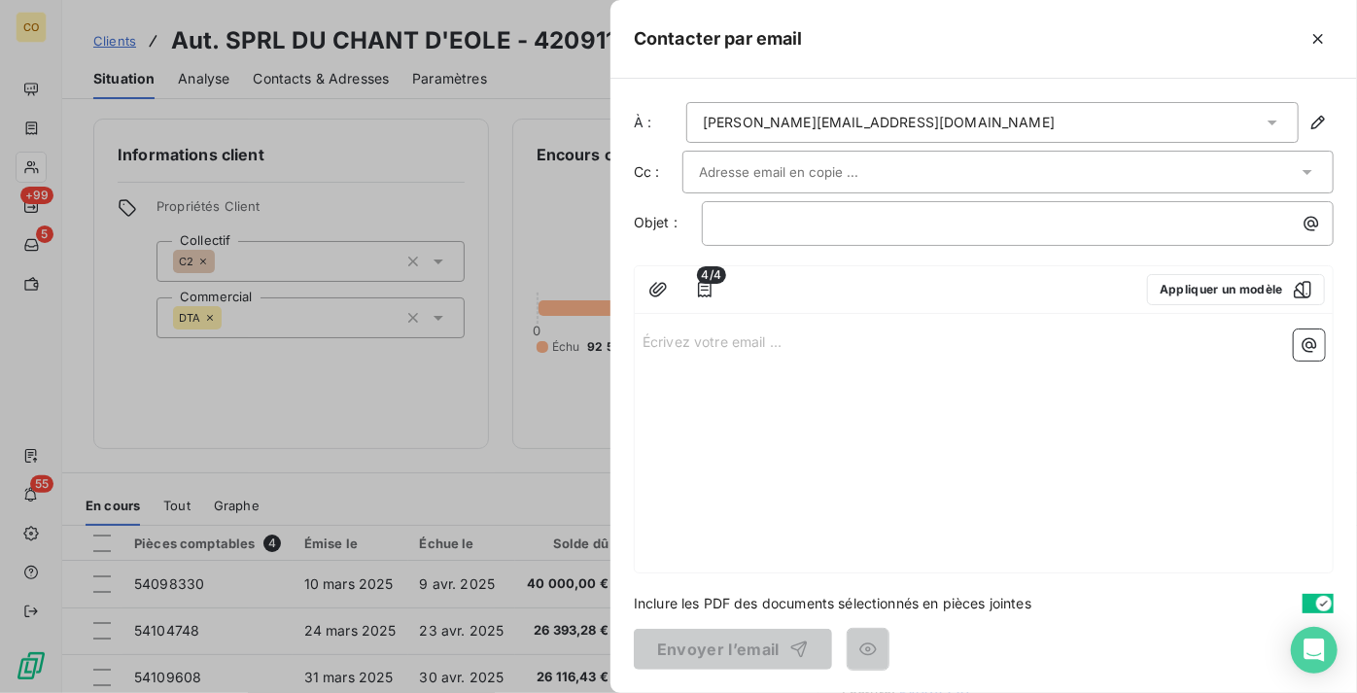
click at [1271, 126] on icon at bounding box center [1272, 122] width 19 height 19
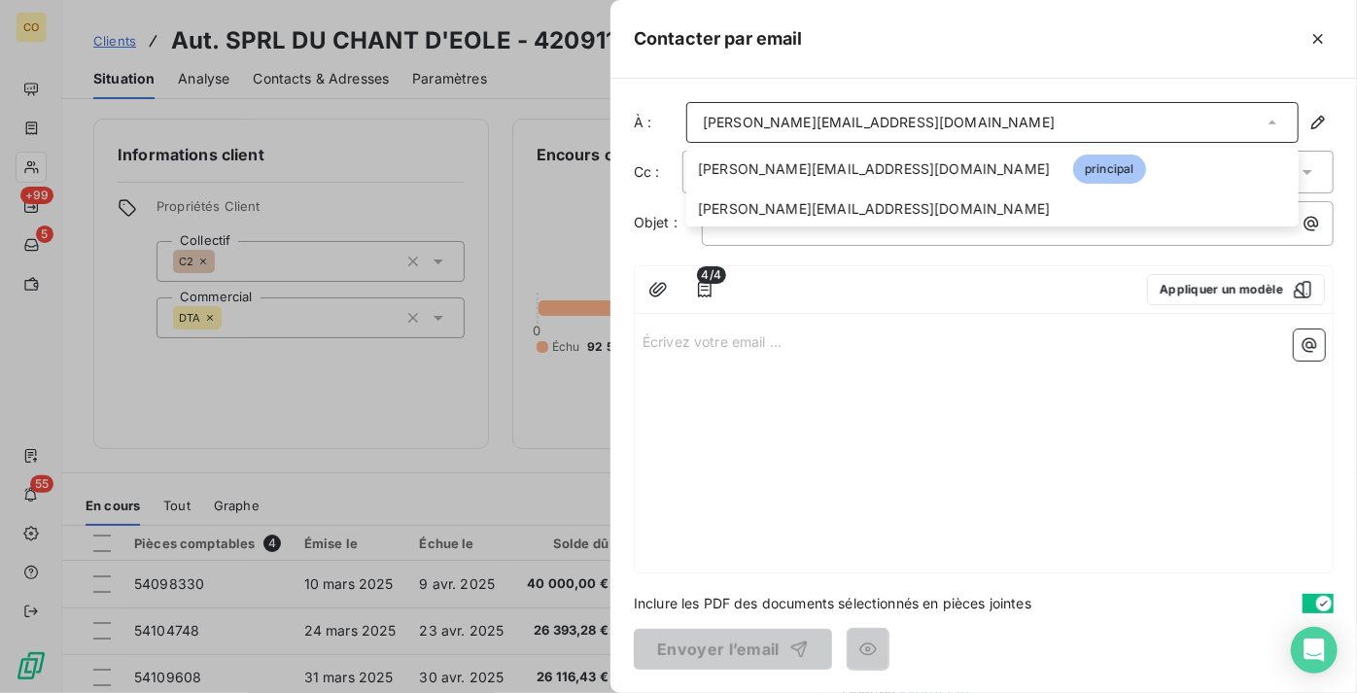
click at [428, 429] on div at bounding box center [678, 346] width 1357 height 693
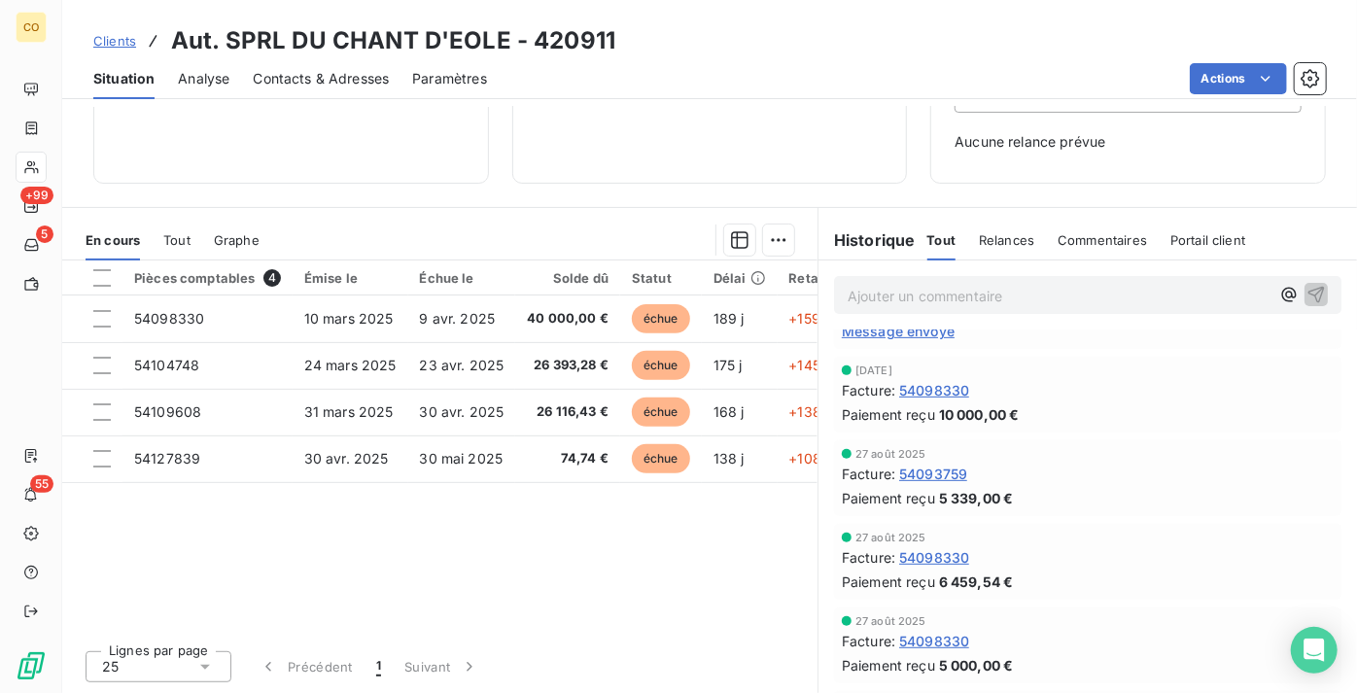
scroll to position [38, 0]
click at [105, 24] on div "Clients Aut. SPRL DU CHANT D'EOLE - 420911" at bounding box center [354, 40] width 522 height 35
click at [104, 29] on div "Clients Aut. SPRL DU CHANT D'EOLE - 420911" at bounding box center [354, 40] width 522 height 35
click at [109, 36] on span "Clients" at bounding box center [114, 41] width 43 height 16
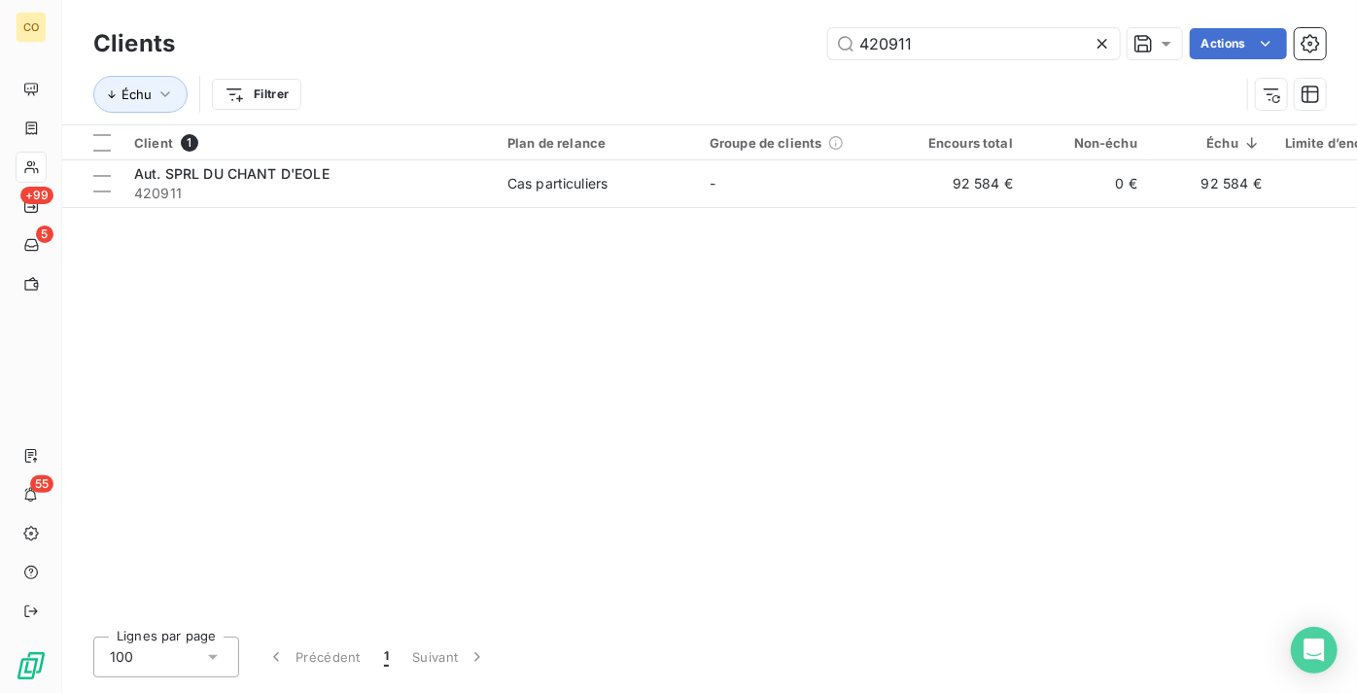
drag, startPoint x: 947, startPoint y: 36, endPoint x: 723, endPoint y: 39, distance: 223.6
click at [723, 39] on div "420911 Actions" at bounding box center [762, 43] width 1128 height 31
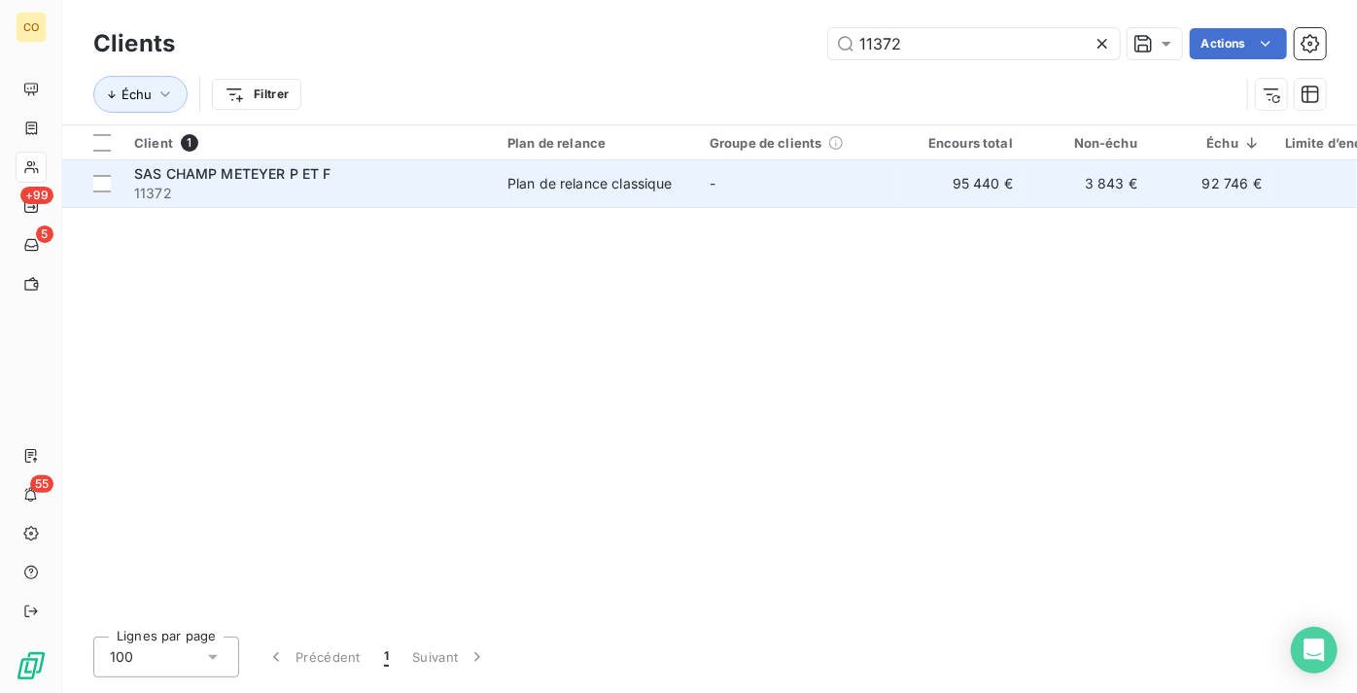
type input "11372"
click at [537, 196] on td "Plan de relance classique" at bounding box center [597, 183] width 202 height 47
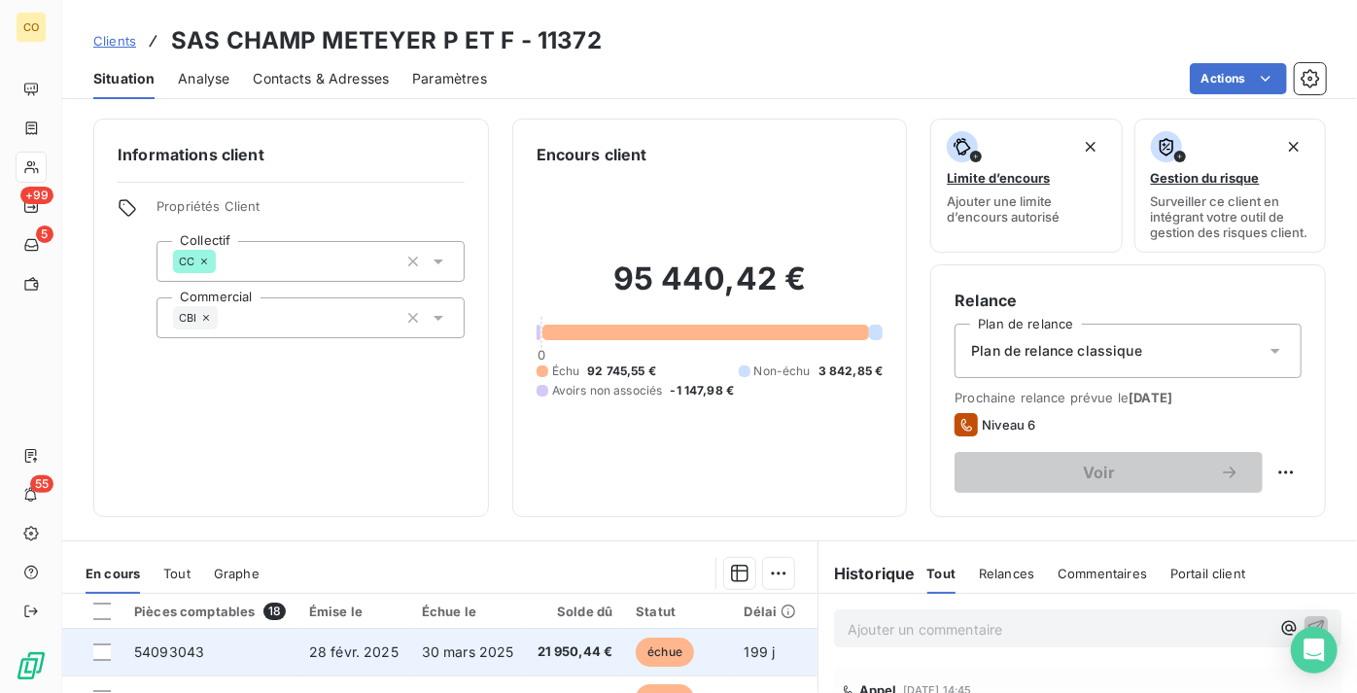
click at [467, 660] on span "30 mars 2025" at bounding box center [468, 652] width 92 height 17
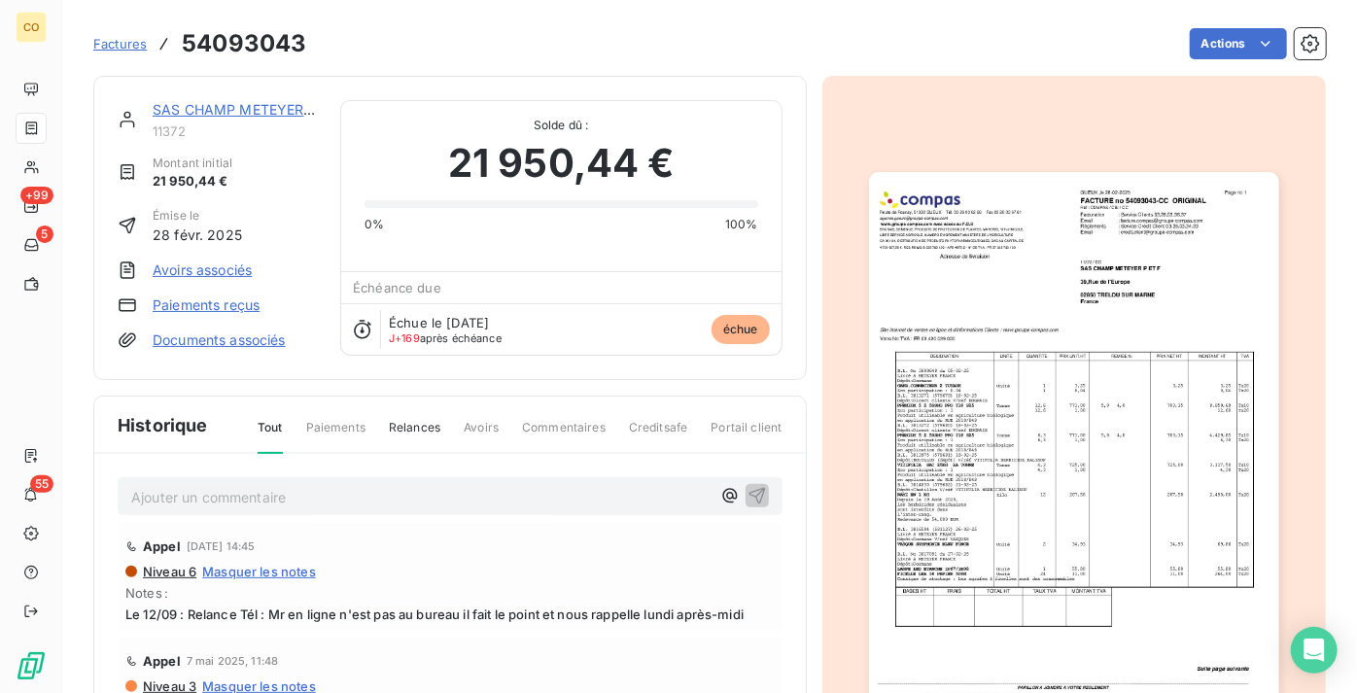
click at [1035, 471] on img "button" at bounding box center [1074, 461] width 410 height 579
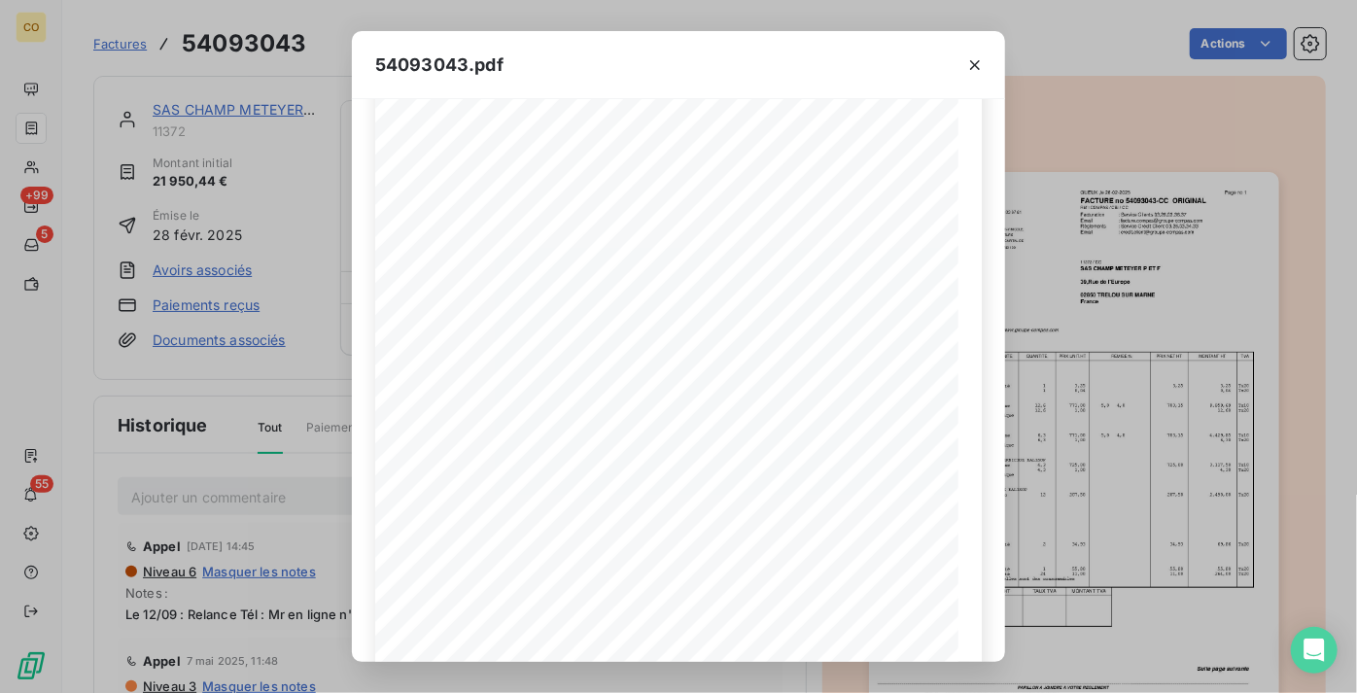
scroll to position [308, 0]
click at [976, 58] on icon "button" at bounding box center [974, 64] width 19 height 19
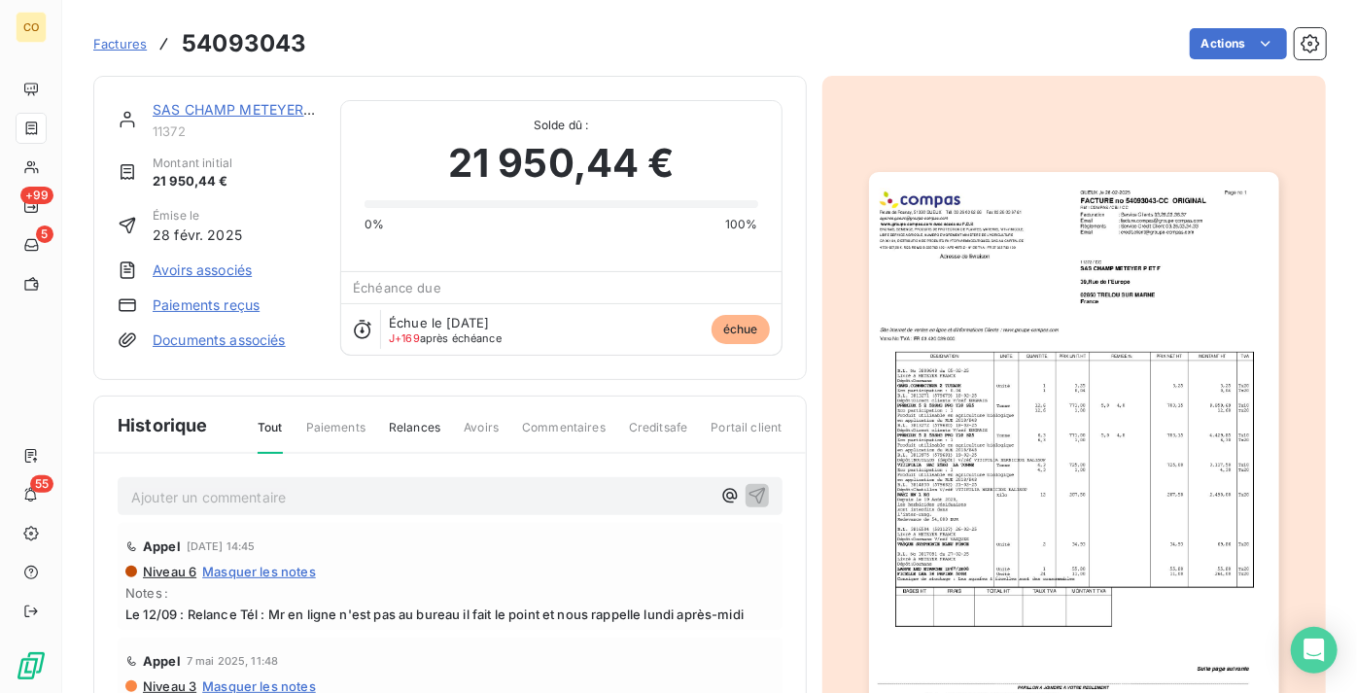
click at [126, 50] on span "Factures" at bounding box center [119, 44] width 53 height 16
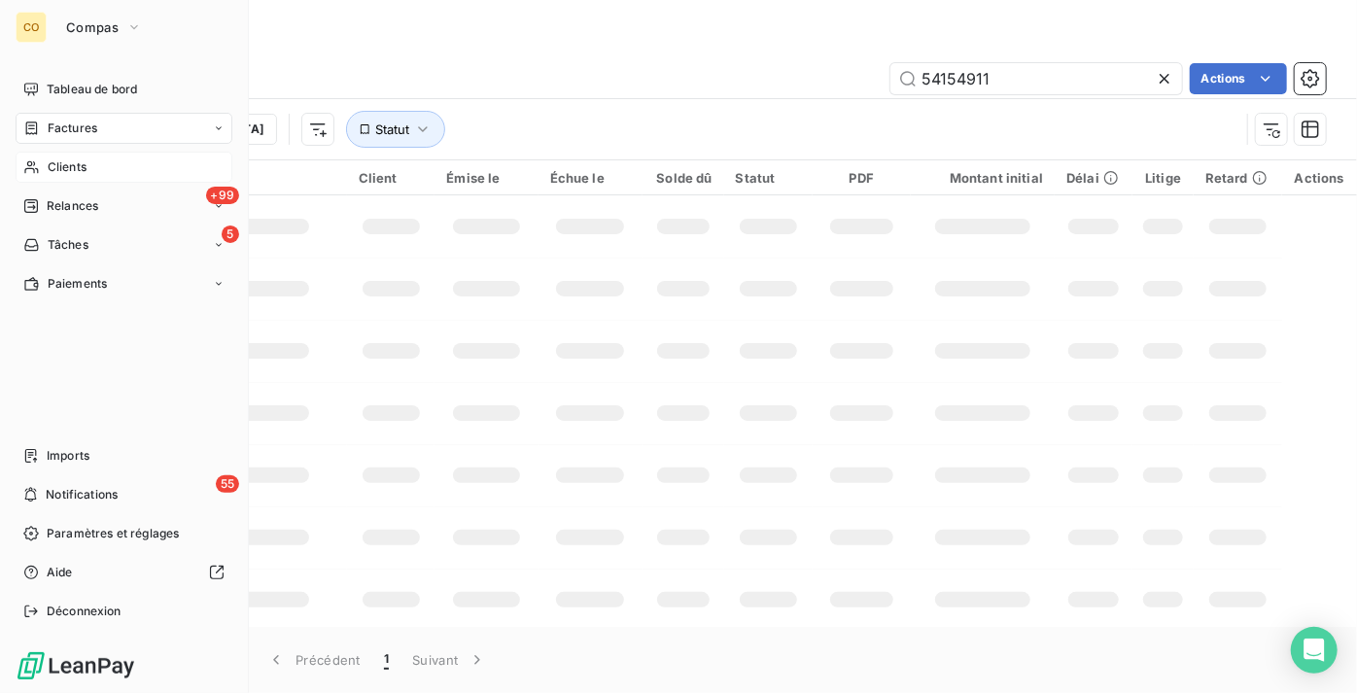
click at [72, 157] on div "Clients" at bounding box center [124, 167] width 217 height 31
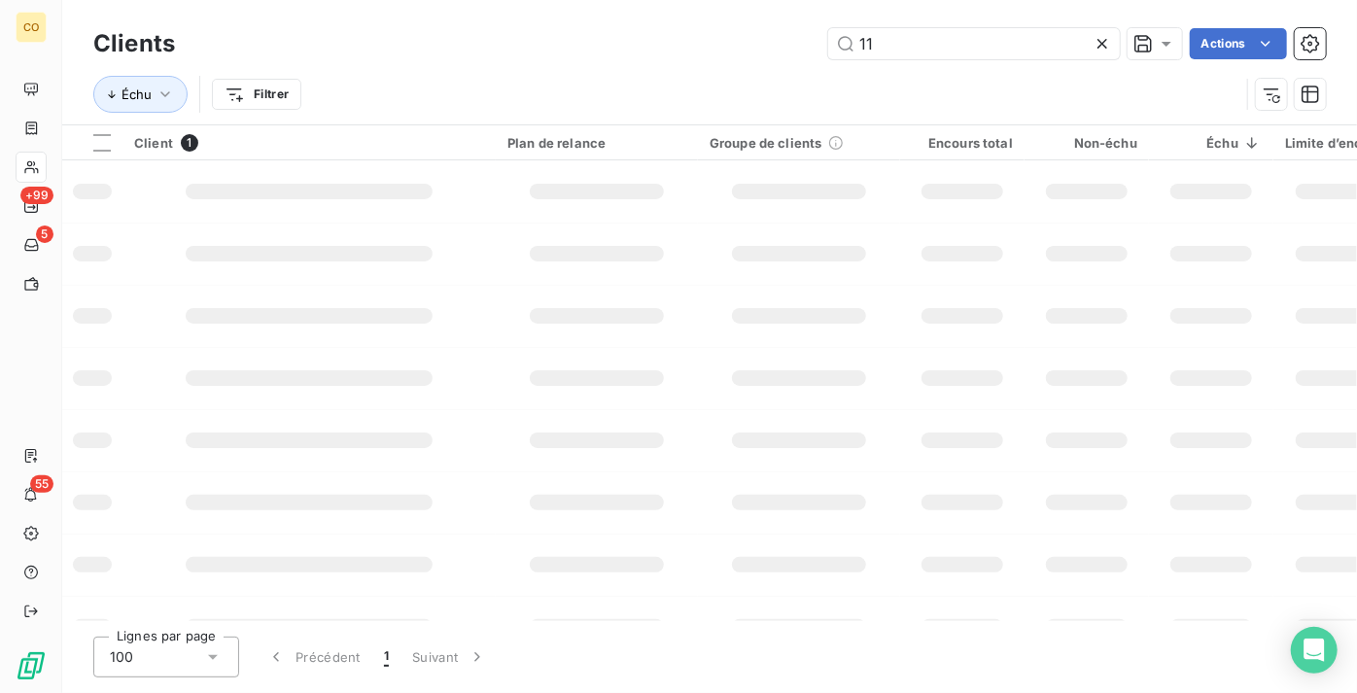
type input "1"
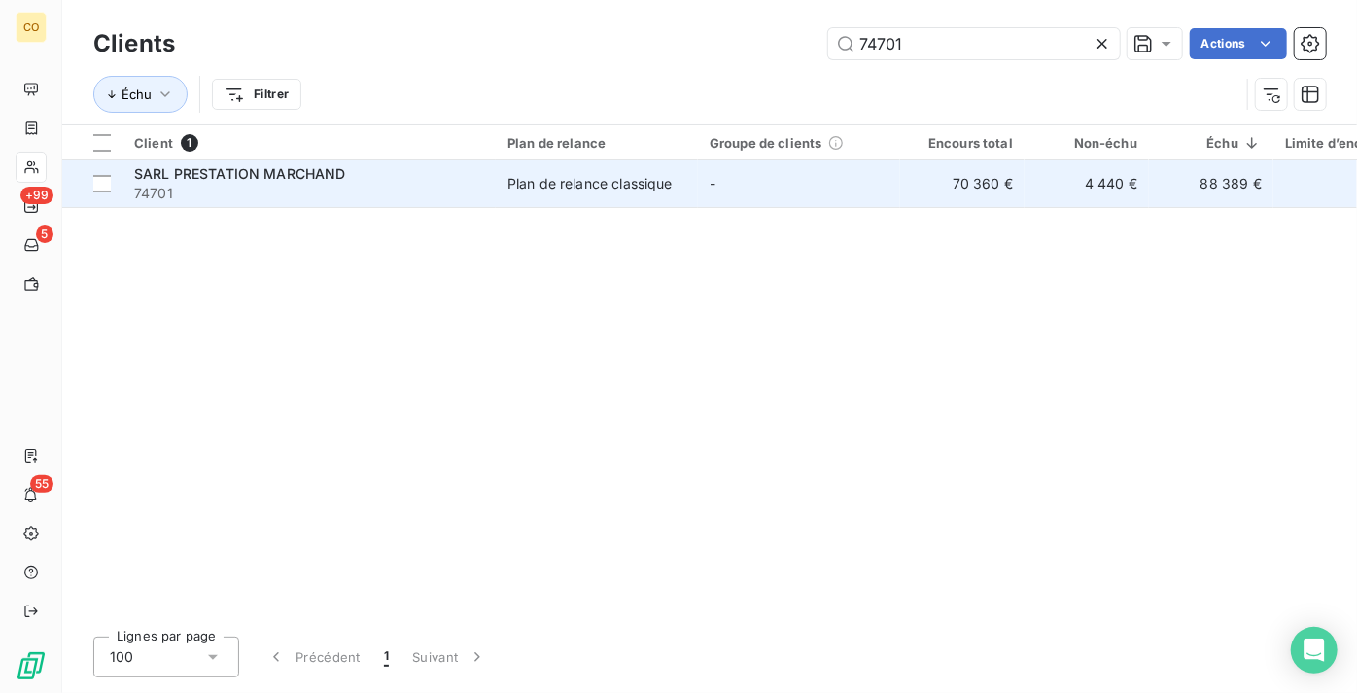
type input "74701"
click at [690, 202] on td "Plan de relance classique" at bounding box center [597, 183] width 202 height 47
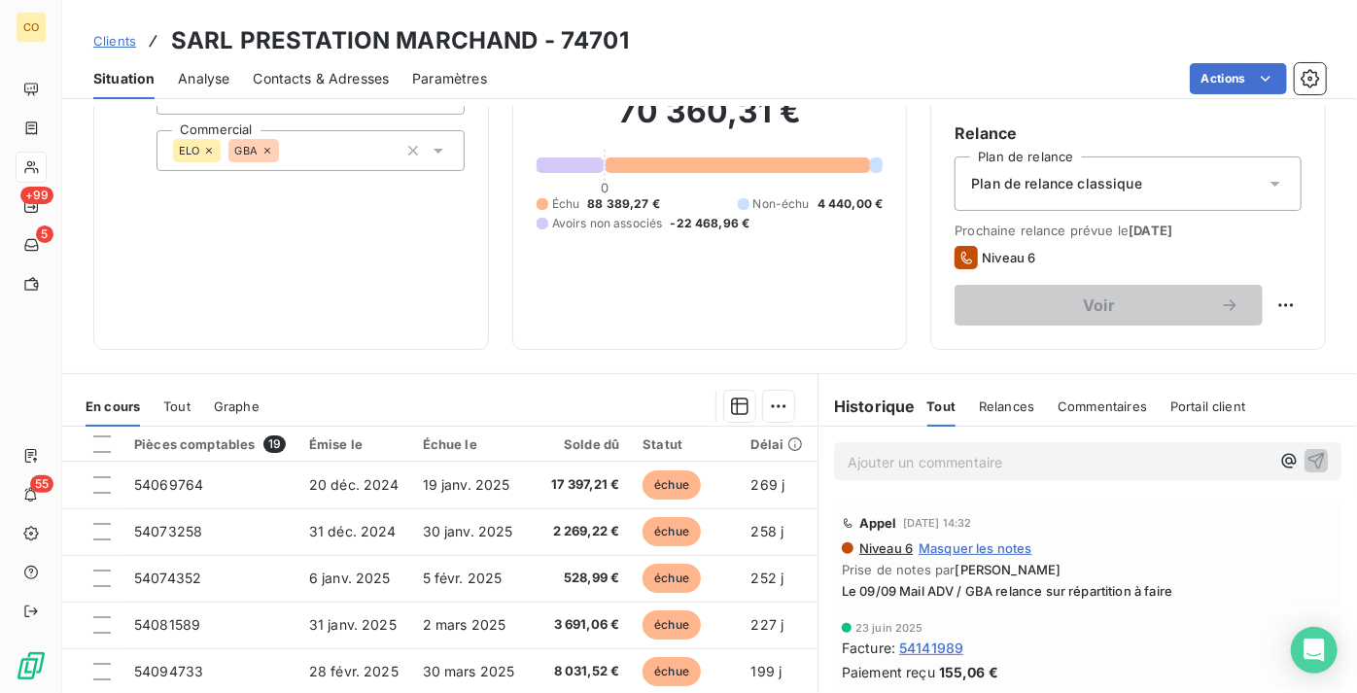
scroll to position [174, 0]
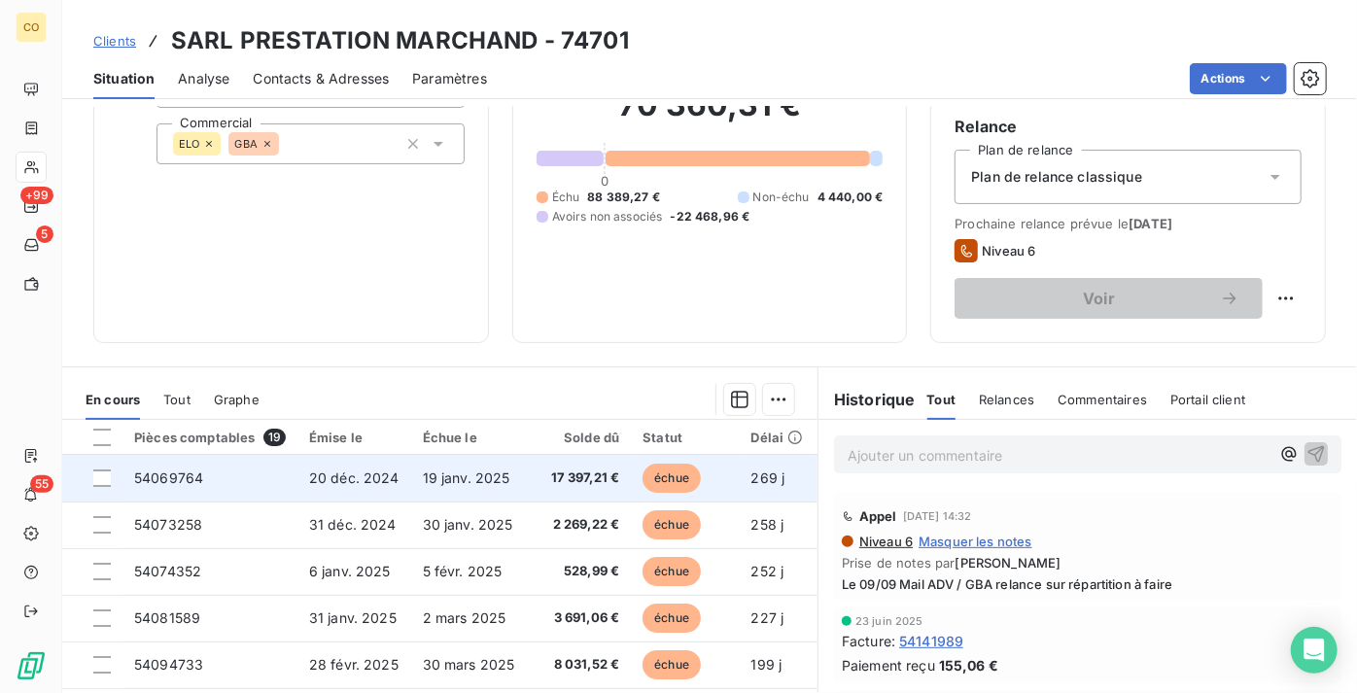
click at [520, 495] on td "19 janv. 2025" at bounding box center [469, 478] width 116 height 47
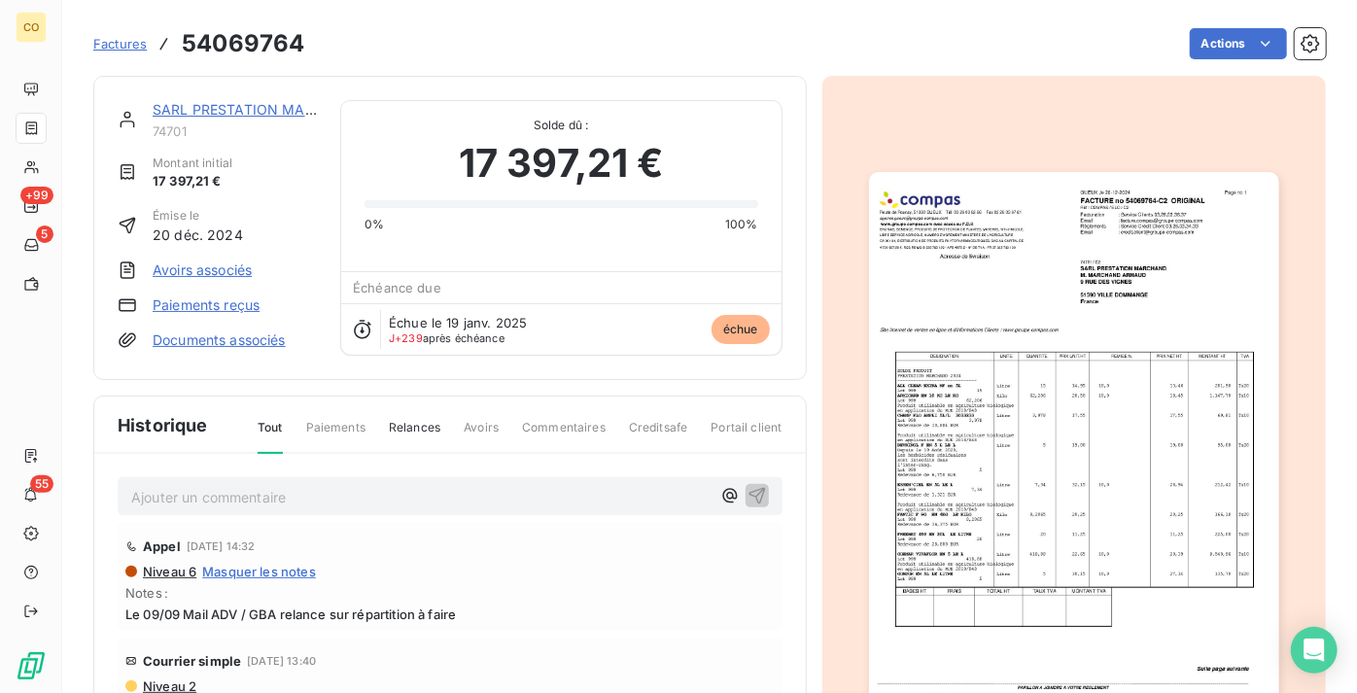
click at [1047, 350] on img "button" at bounding box center [1074, 461] width 410 height 579
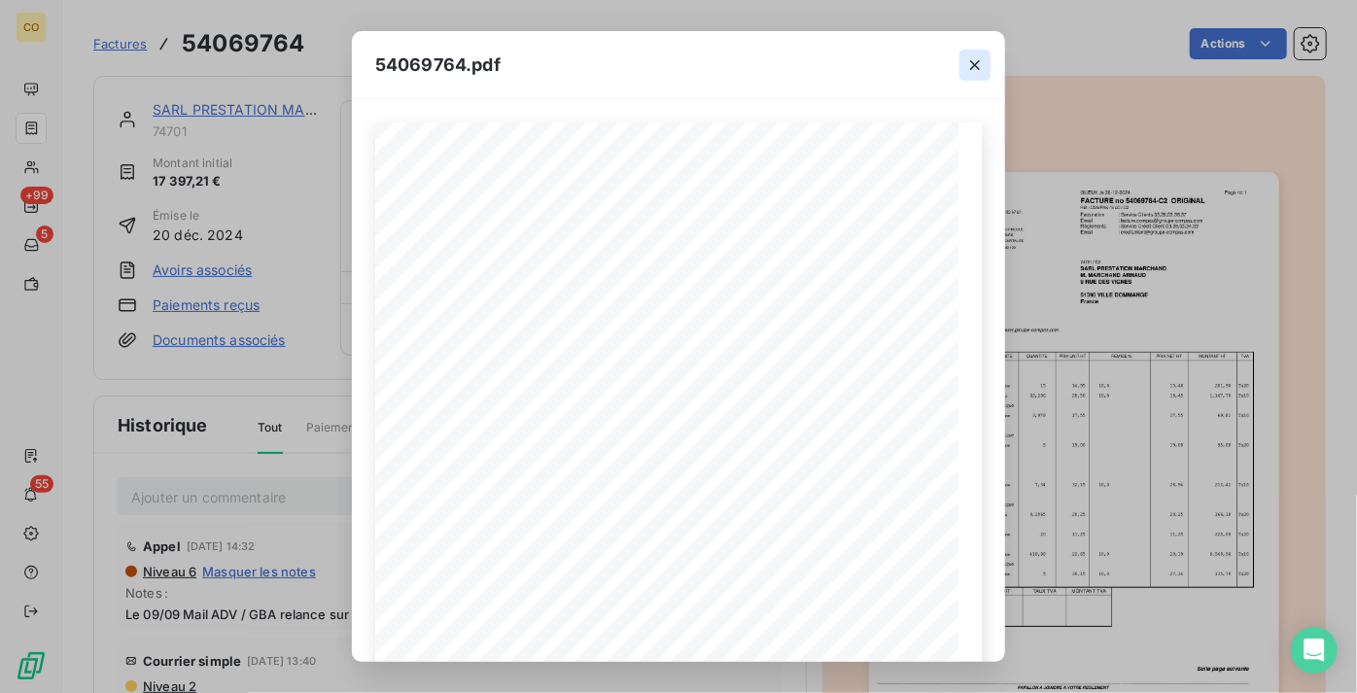
click at [977, 57] on icon "button" at bounding box center [974, 64] width 19 height 19
